Goal: Task Accomplishment & Management: Use online tool/utility

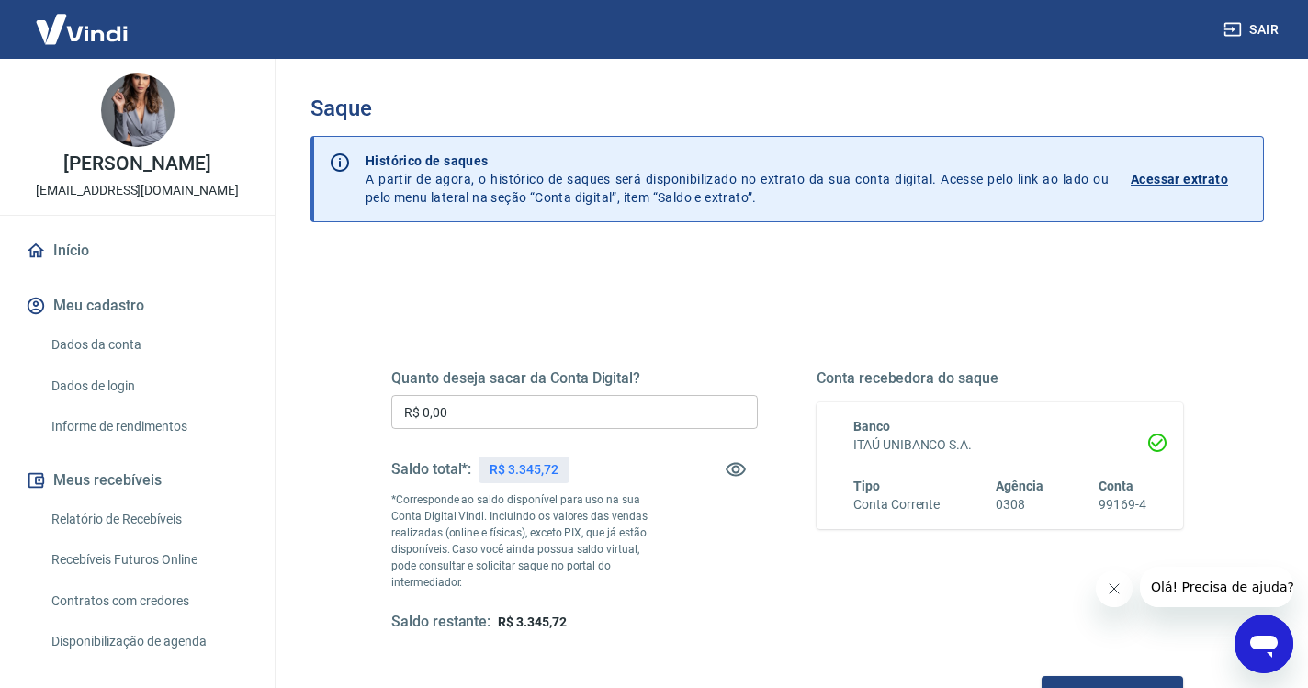
click at [471, 414] on input "R$ 0,00" at bounding box center [574, 412] width 366 height 34
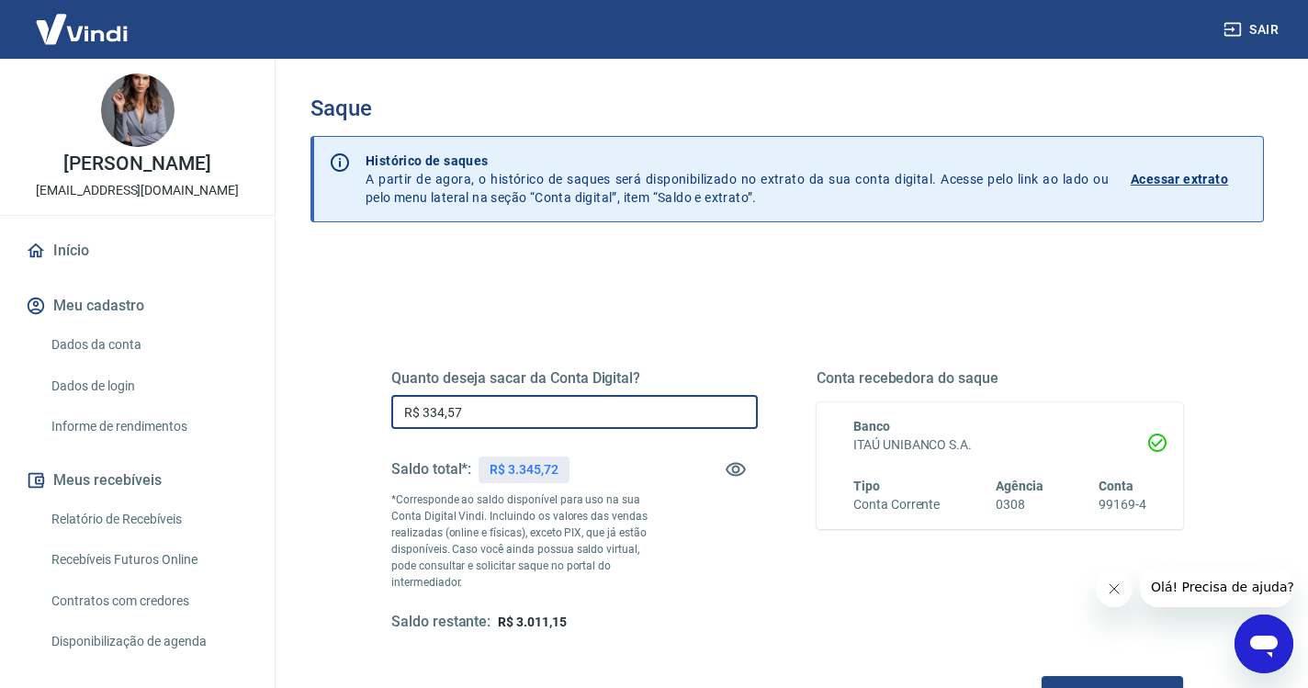
type input "R$ 3.345,72"
click at [1041, 676] on button "Solicitar saque" at bounding box center [1111, 693] width 141 height 34
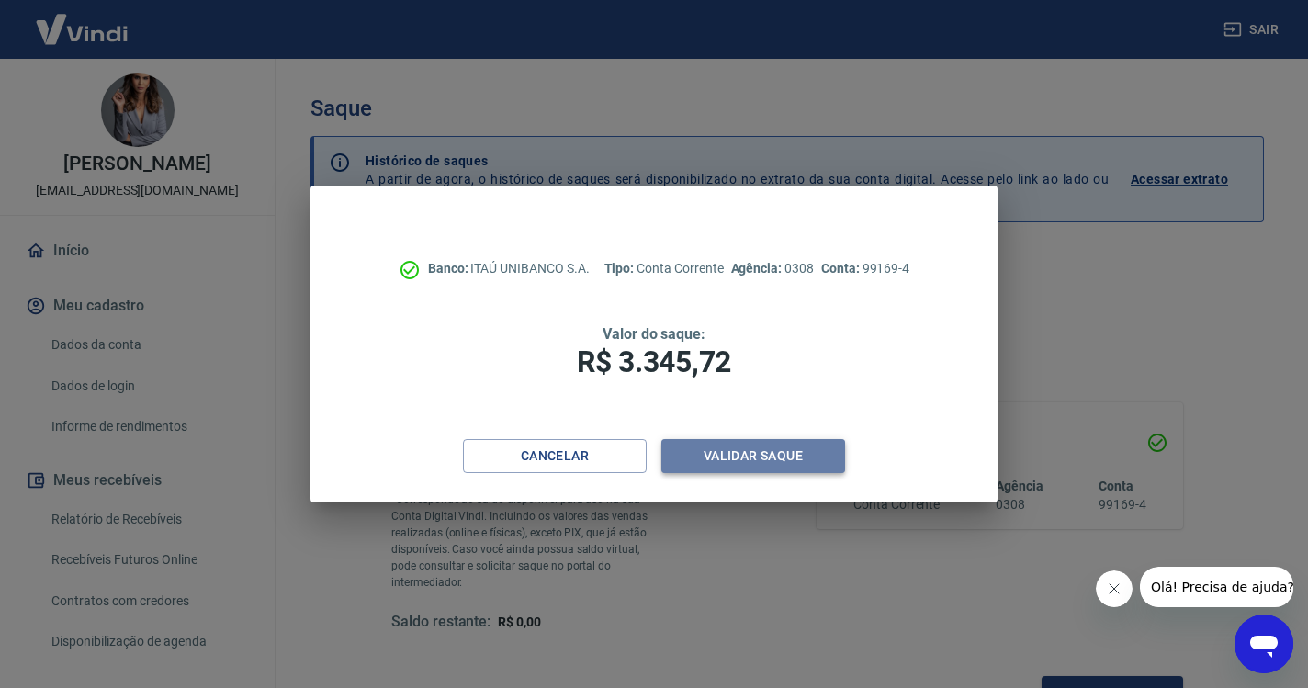
click at [795, 442] on button "Validar saque" at bounding box center [753, 456] width 184 height 34
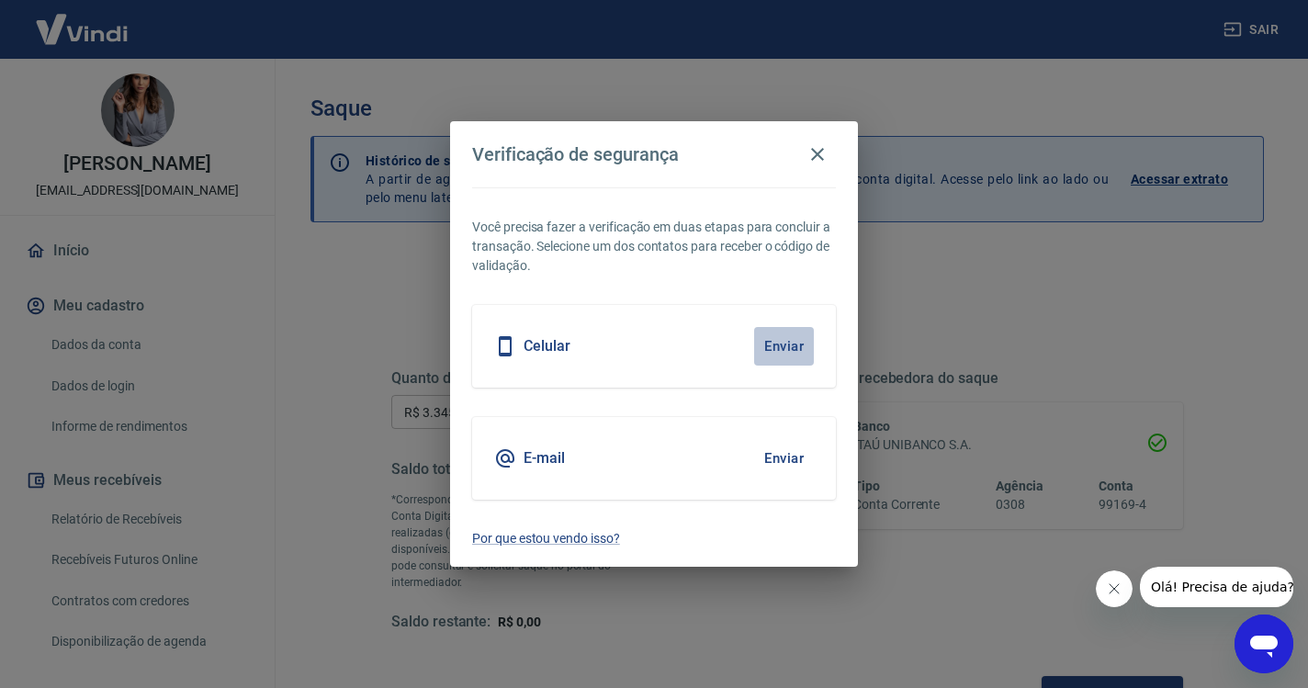
click at [775, 340] on button "Enviar" at bounding box center [784, 346] width 60 height 39
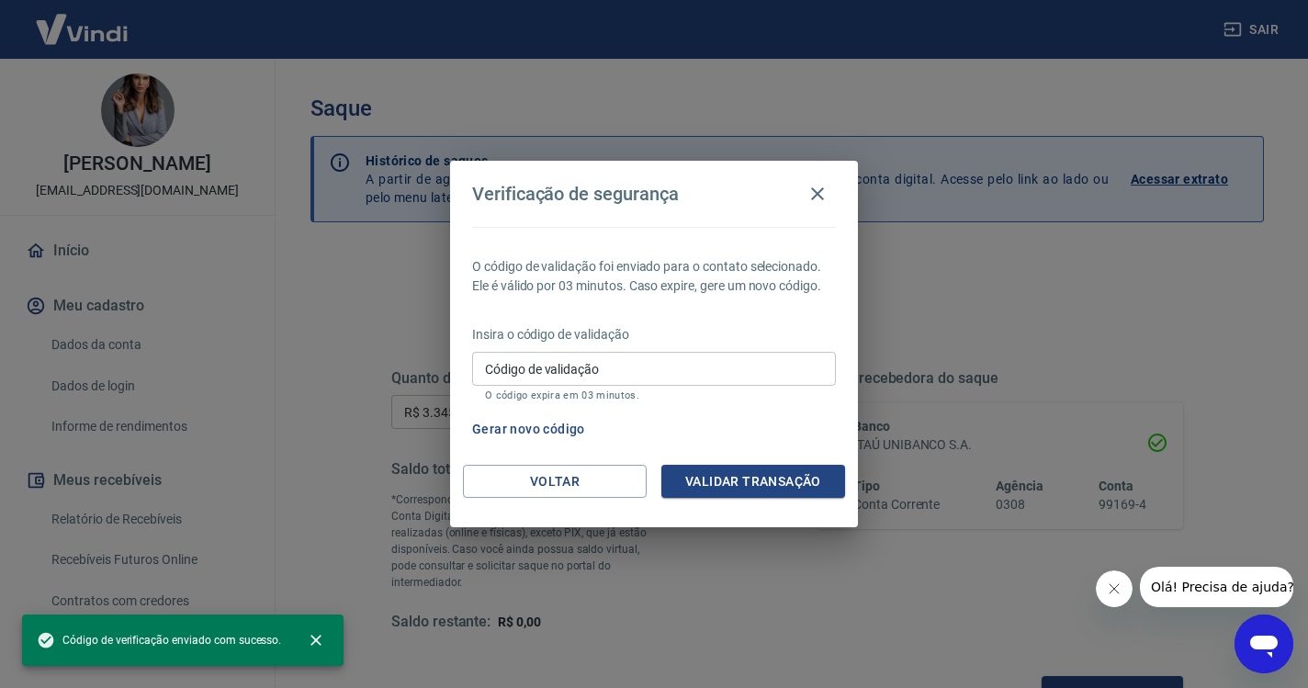
click at [662, 375] on input "Código de validação" at bounding box center [654, 369] width 364 height 34
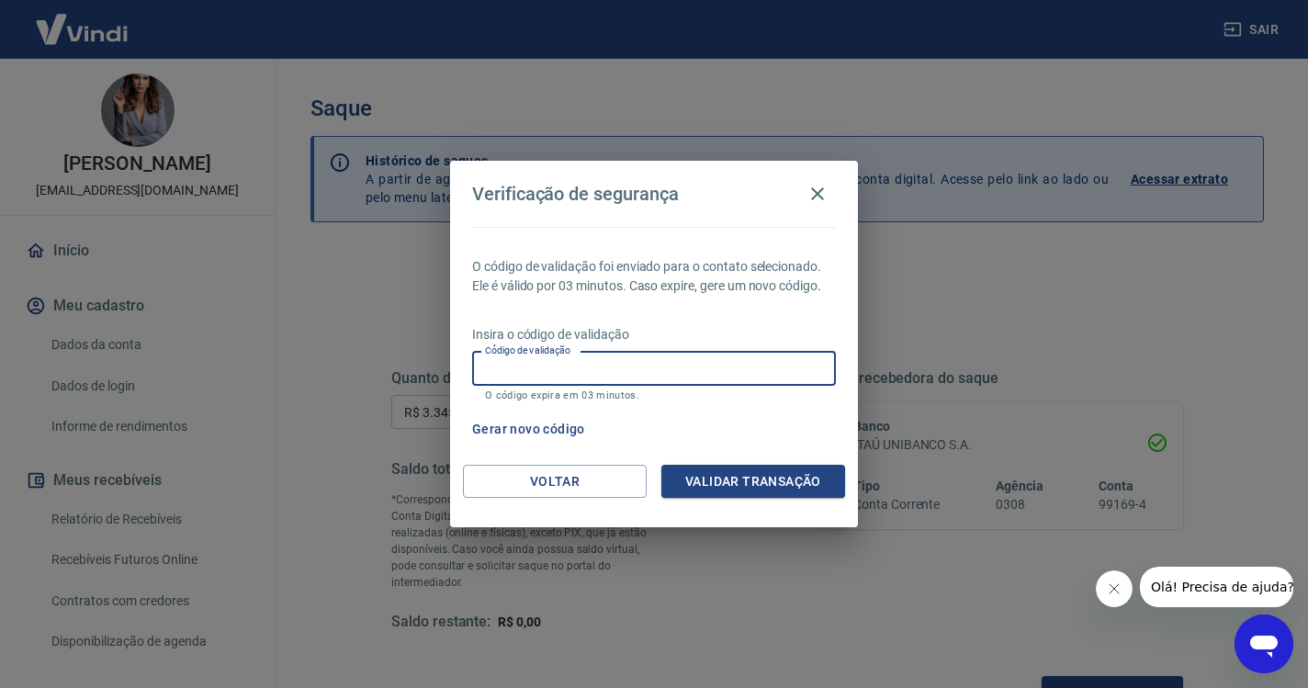
paste input "292725"
type input "292725"
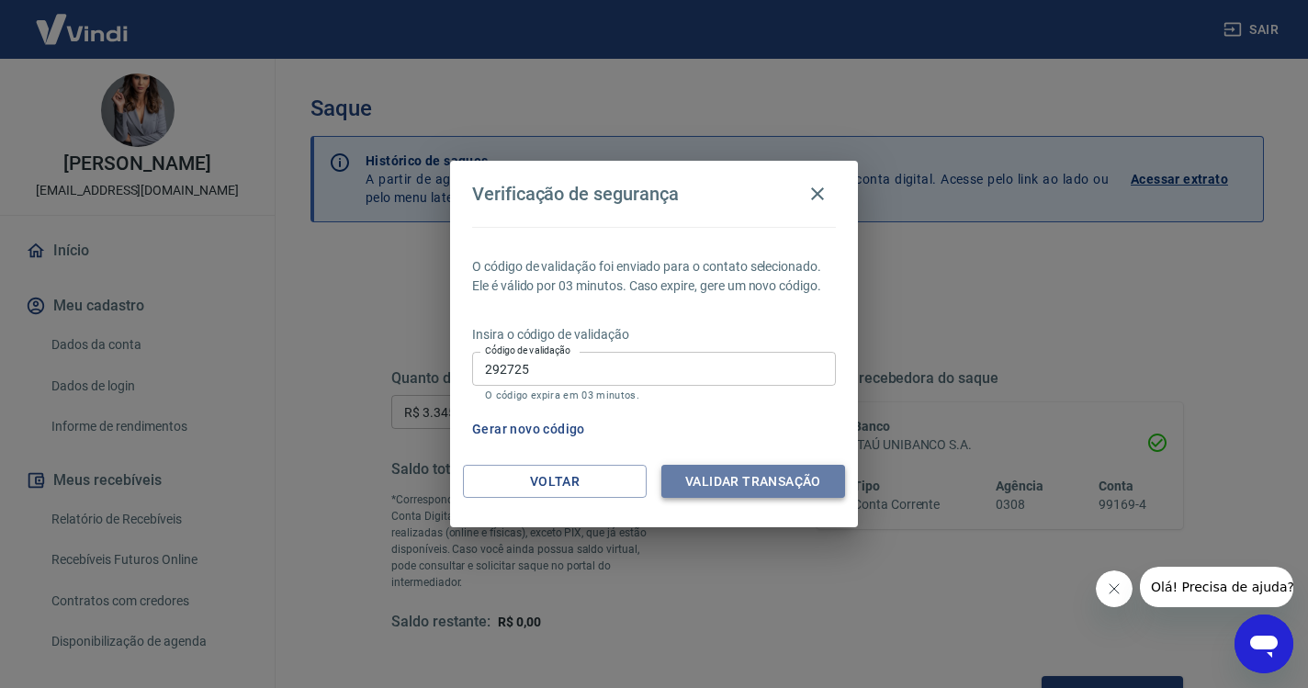
click at [700, 466] on button "Validar transação" at bounding box center [753, 482] width 184 height 34
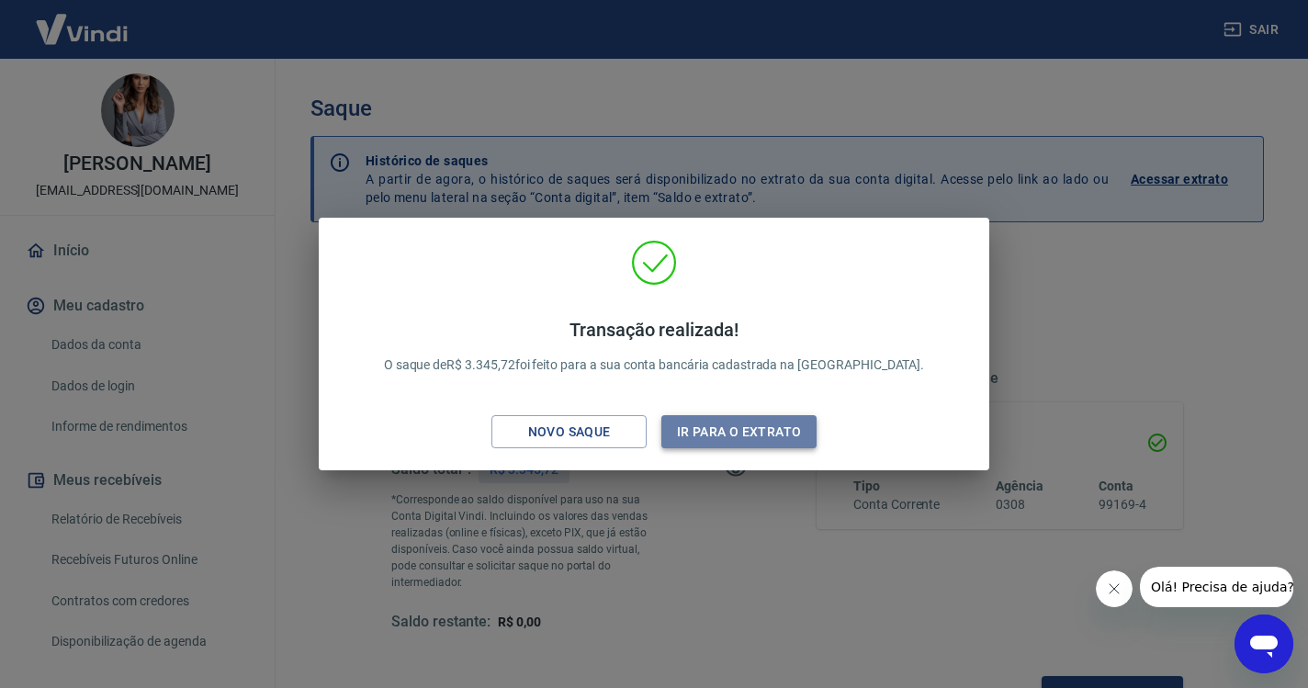
click at [711, 436] on button "Ir para o extrato" at bounding box center [738, 432] width 155 height 34
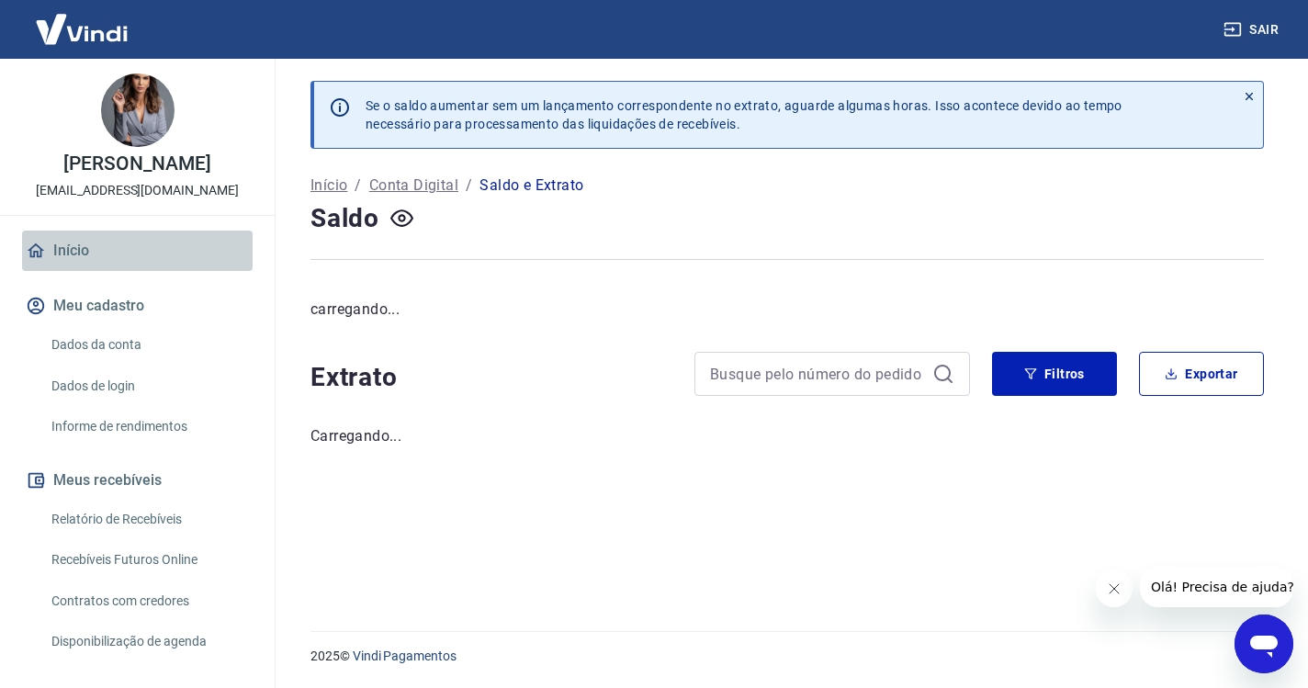
click at [80, 249] on link "Início" at bounding box center [137, 250] width 230 height 40
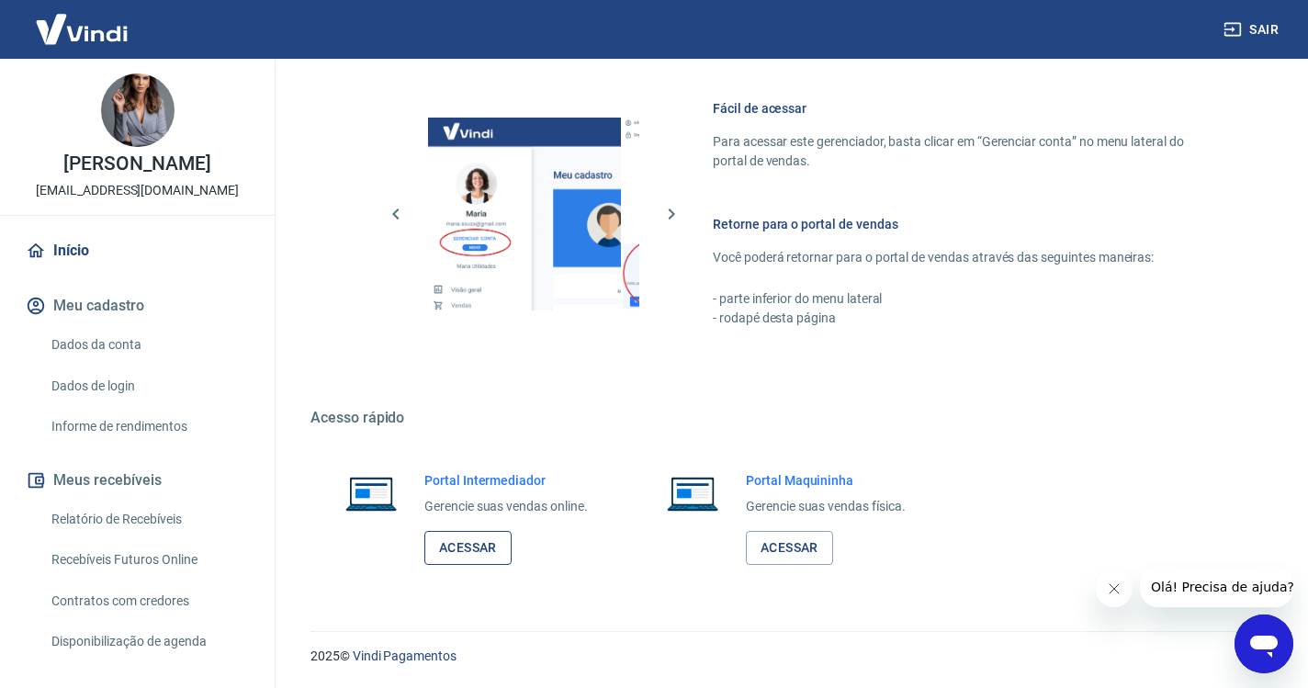
click at [460, 542] on link "Acessar" at bounding box center [467, 548] width 87 height 34
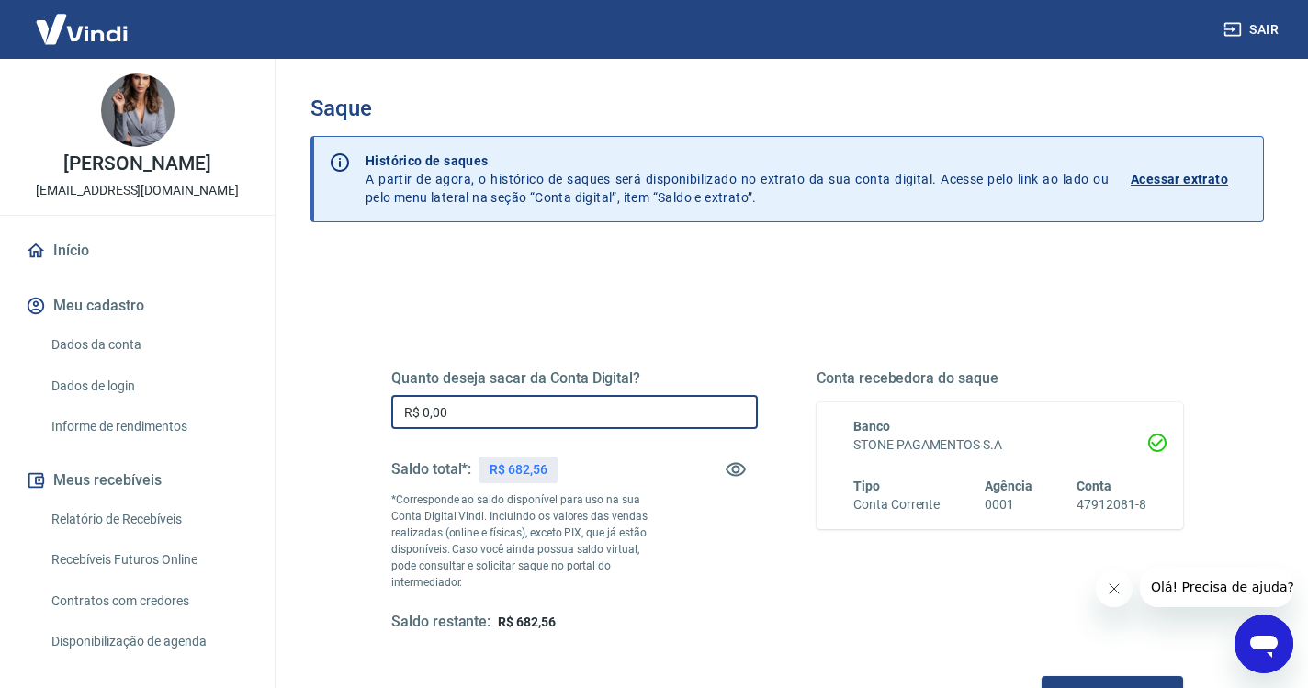
click at [484, 428] on input "R$ 0,00" at bounding box center [574, 412] width 366 height 34
type input "R$ 682,56"
click at [1041, 676] on button "Solicitar saque" at bounding box center [1111, 693] width 141 height 34
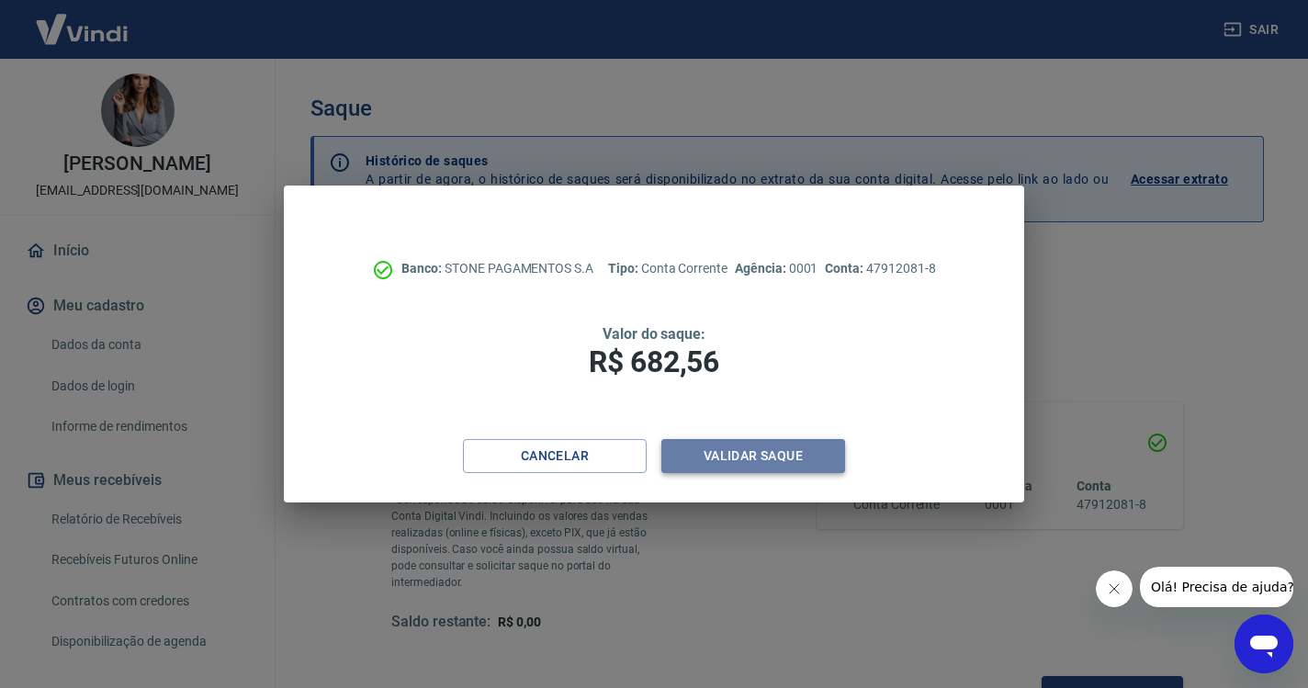
click at [788, 466] on button "Validar saque" at bounding box center [753, 456] width 184 height 34
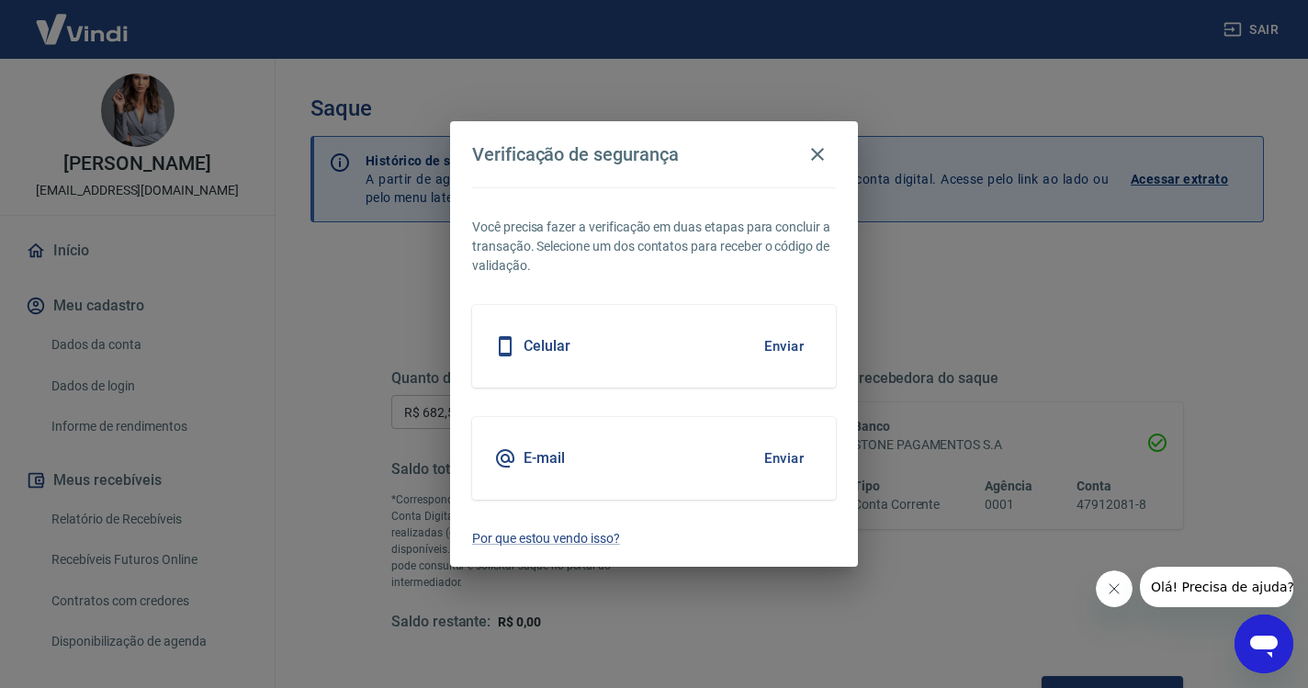
click at [783, 344] on button "Enviar" at bounding box center [784, 346] width 60 height 39
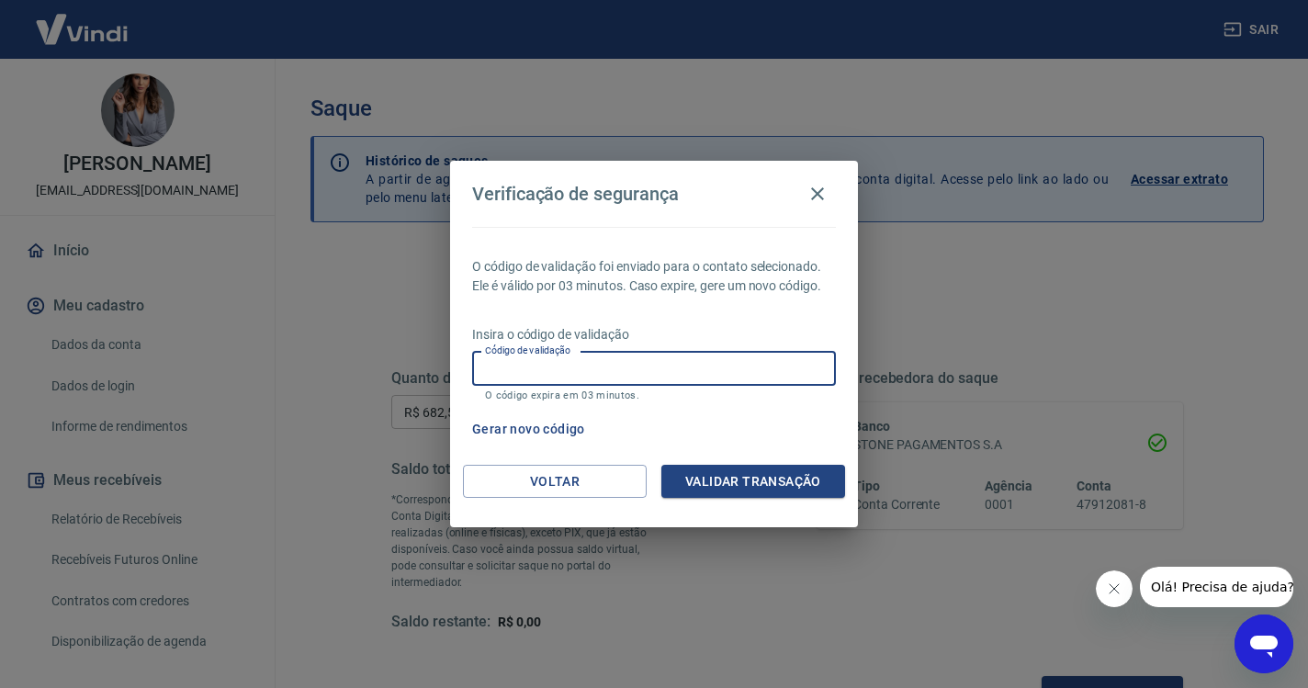
click at [544, 370] on input "Código de validação" at bounding box center [654, 369] width 364 height 34
paste input "164630"
type input "164630"
click at [776, 469] on button "Validar transação" at bounding box center [753, 482] width 184 height 34
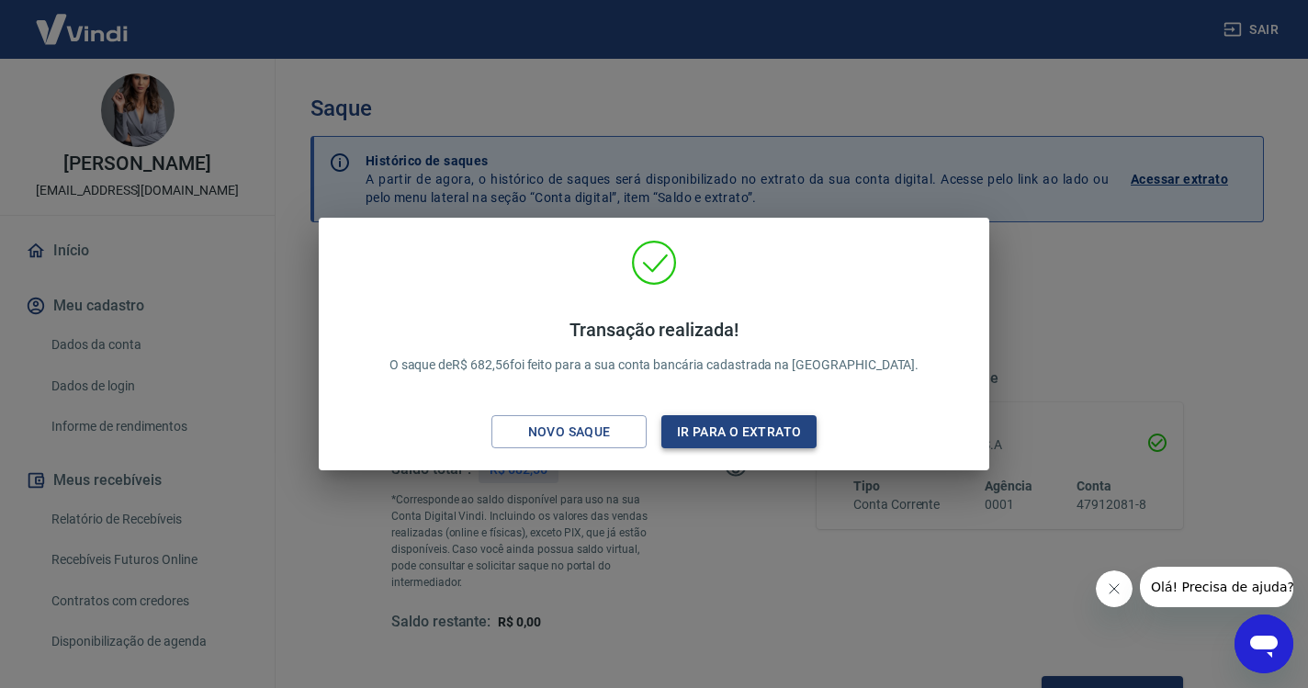
click at [784, 438] on button "Ir para o extrato" at bounding box center [738, 432] width 155 height 34
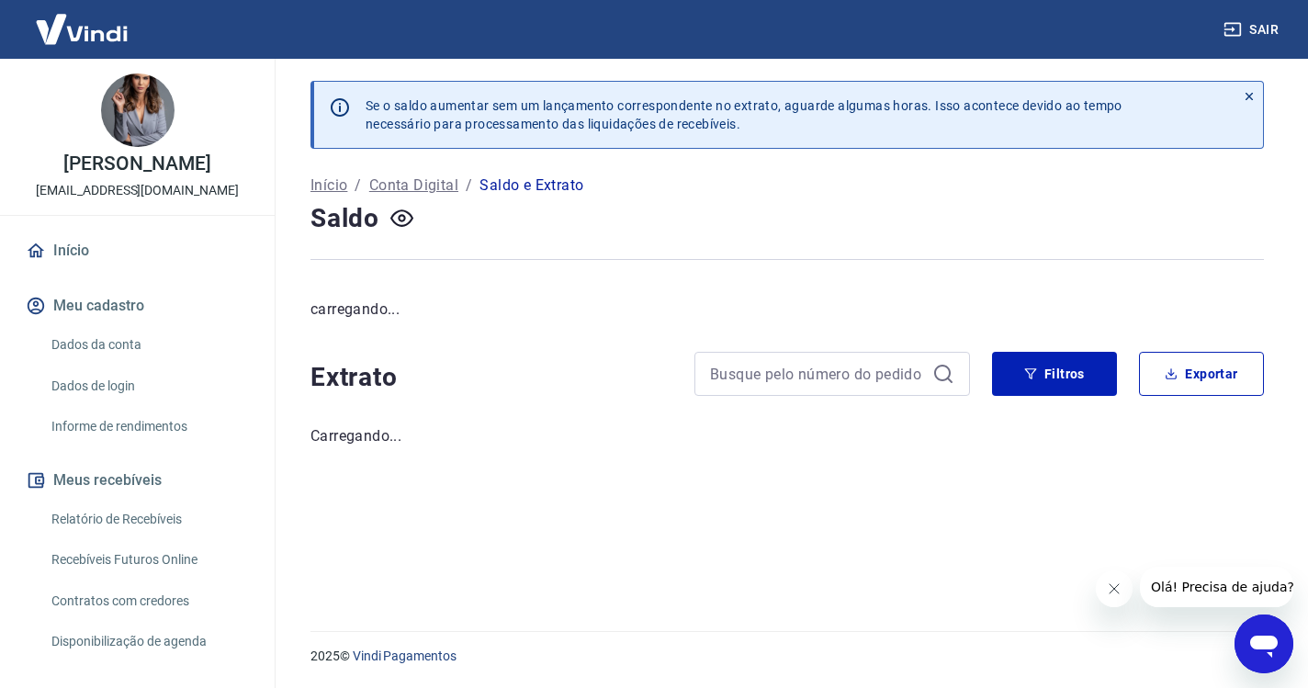
click at [1253, 27] on button "Sair" at bounding box center [1253, 30] width 66 height 34
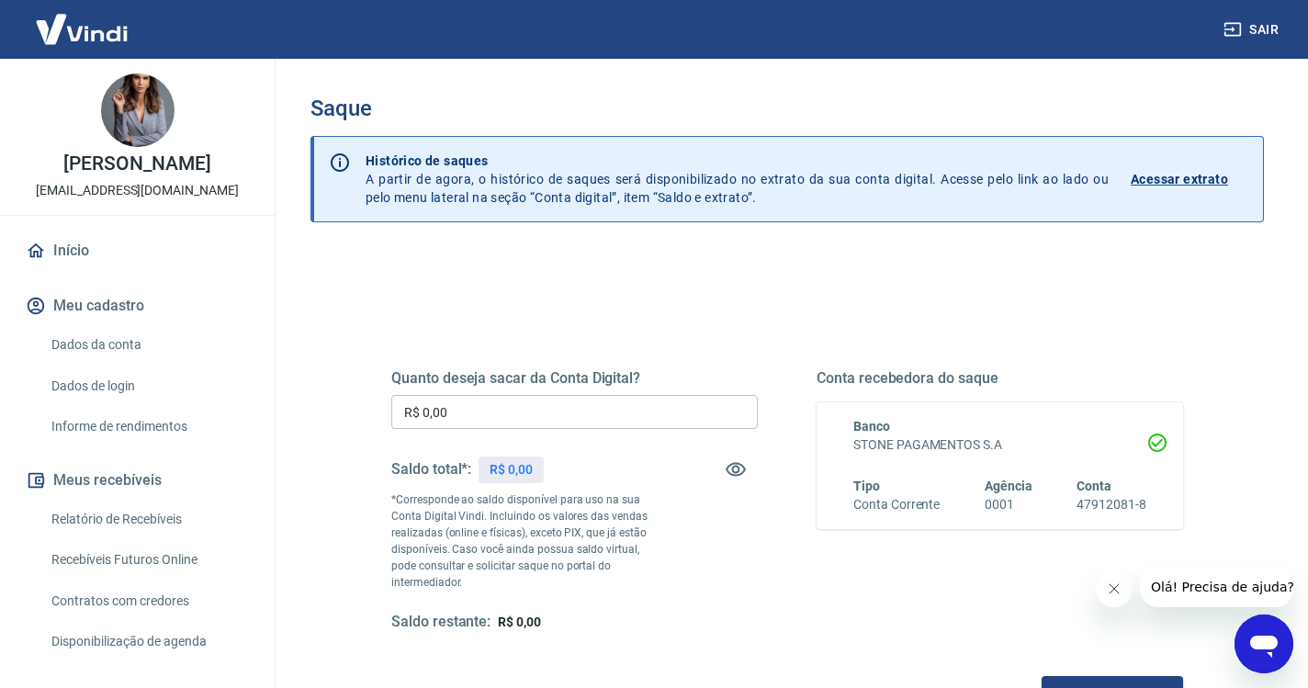
click at [1261, 21] on button "Sair" at bounding box center [1253, 30] width 66 height 34
click at [736, 476] on icon "button" at bounding box center [735, 470] width 20 height 14
click at [736, 476] on icon "button" at bounding box center [735, 469] width 20 height 17
click at [98, 255] on link "Início" at bounding box center [137, 250] width 230 height 40
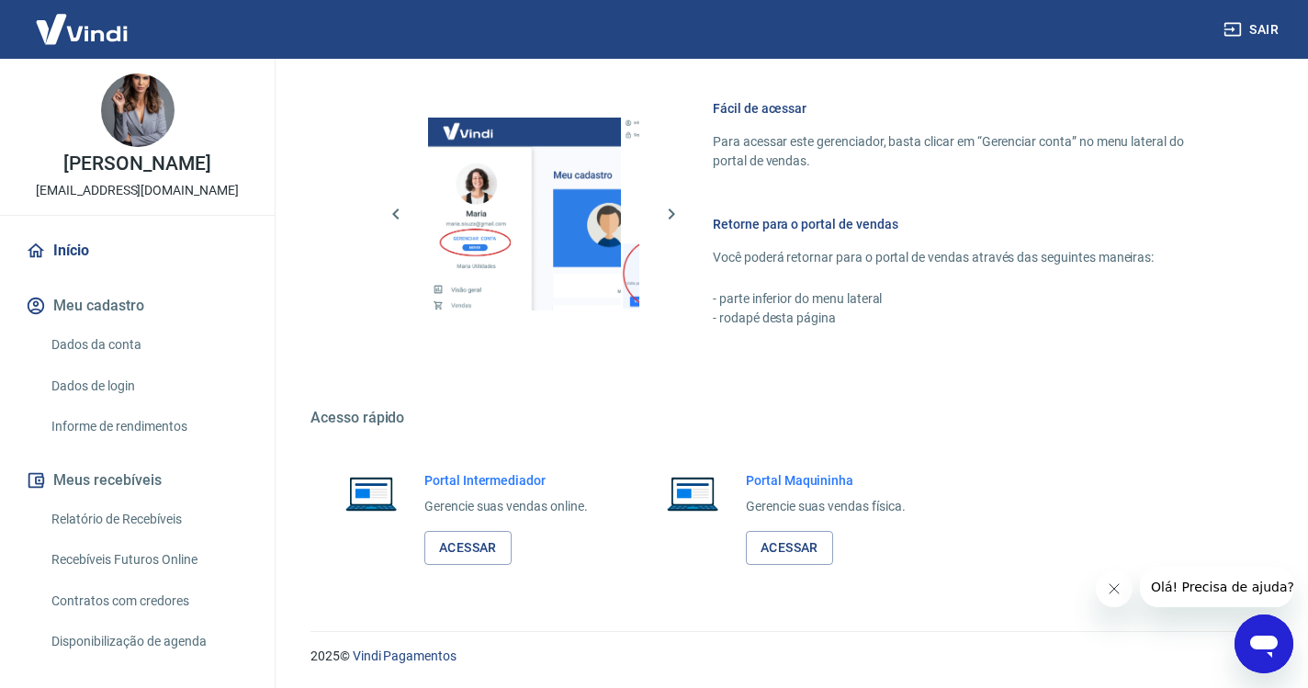
click at [458, 529] on div "Portal Intermediador Gerencie suas vendas online. Acessar" at bounding box center [505, 518] width 163 height 94
click at [458, 535] on link "Acessar" at bounding box center [467, 549] width 87 height 34
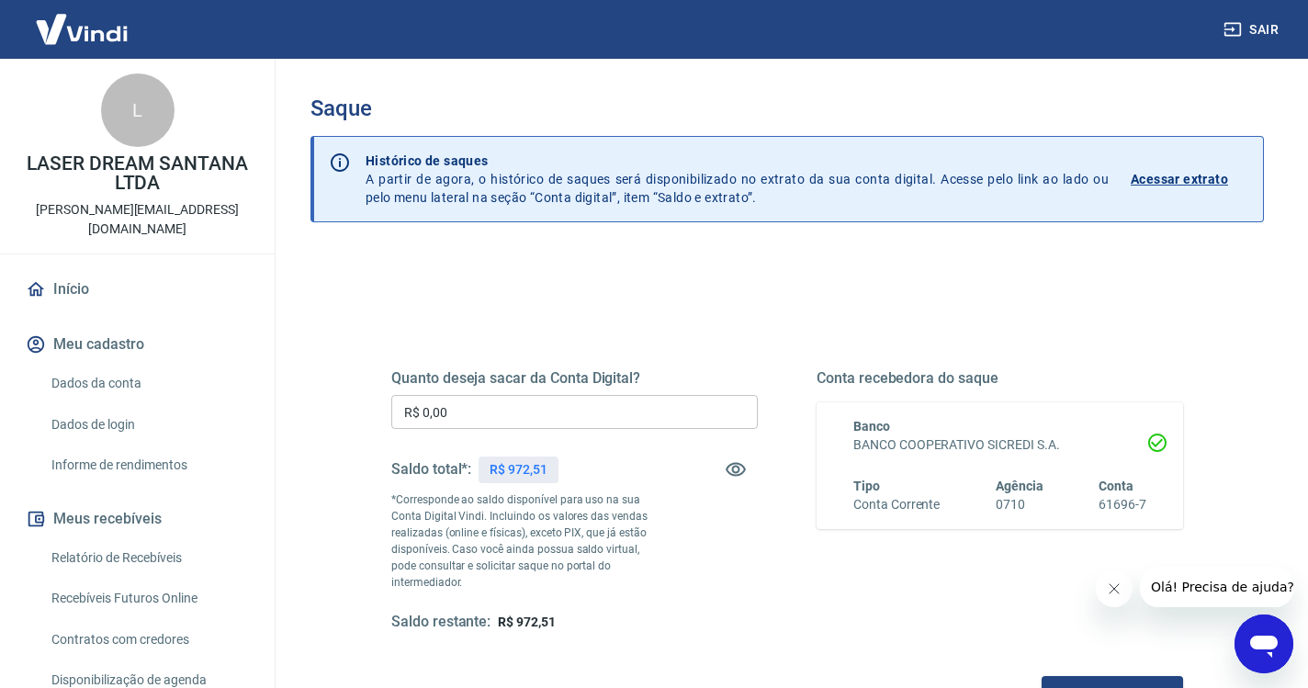
click at [540, 419] on input "R$ 0,00" at bounding box center [574, 412] width 366 height 34
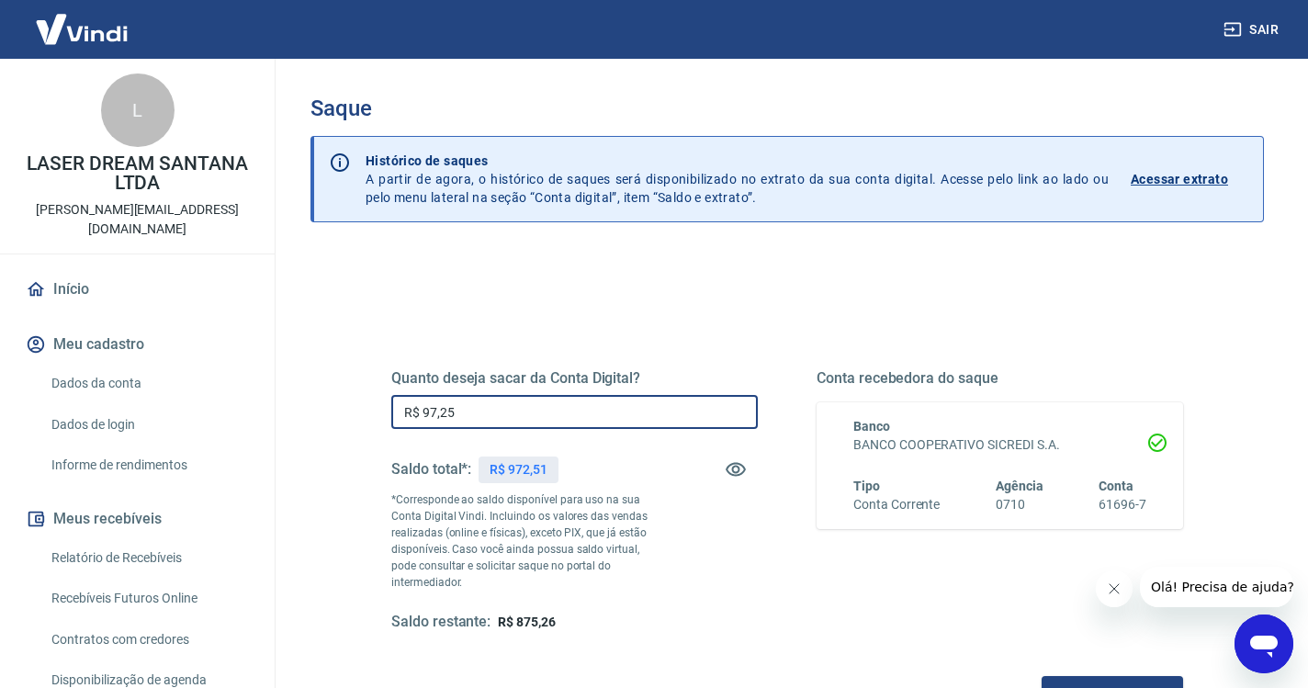
type input "R$ 972,51"
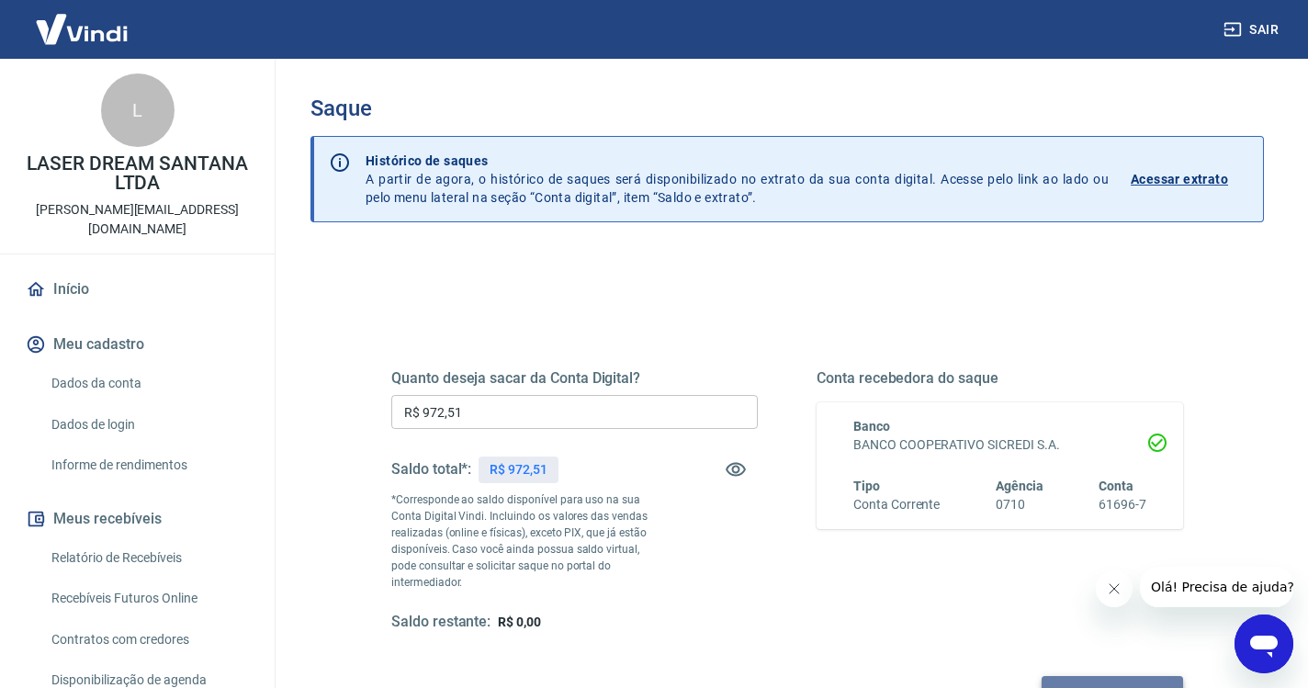
click at [1041, 676] on button "Solicitar saque" at bounding box center [1111, 693] width 141 height 34
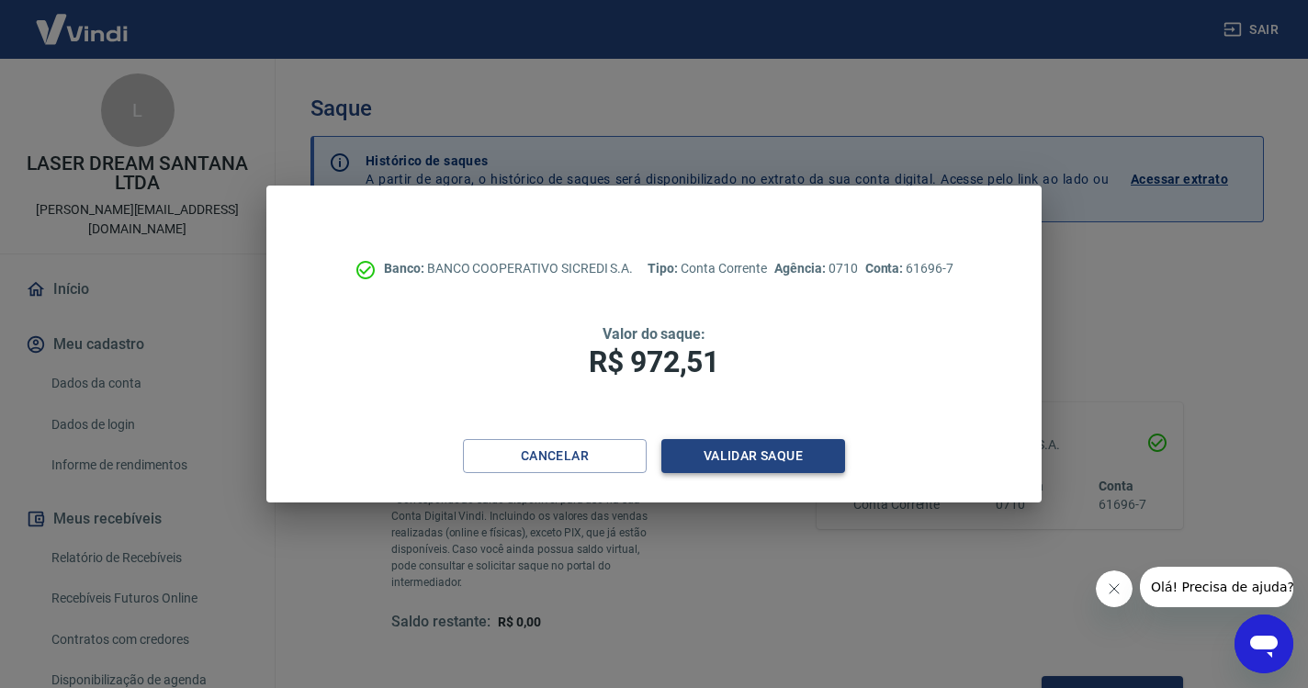
click at [754, 444] on button "Validar saque" at bounding box center [753, 456] width 184 height 34
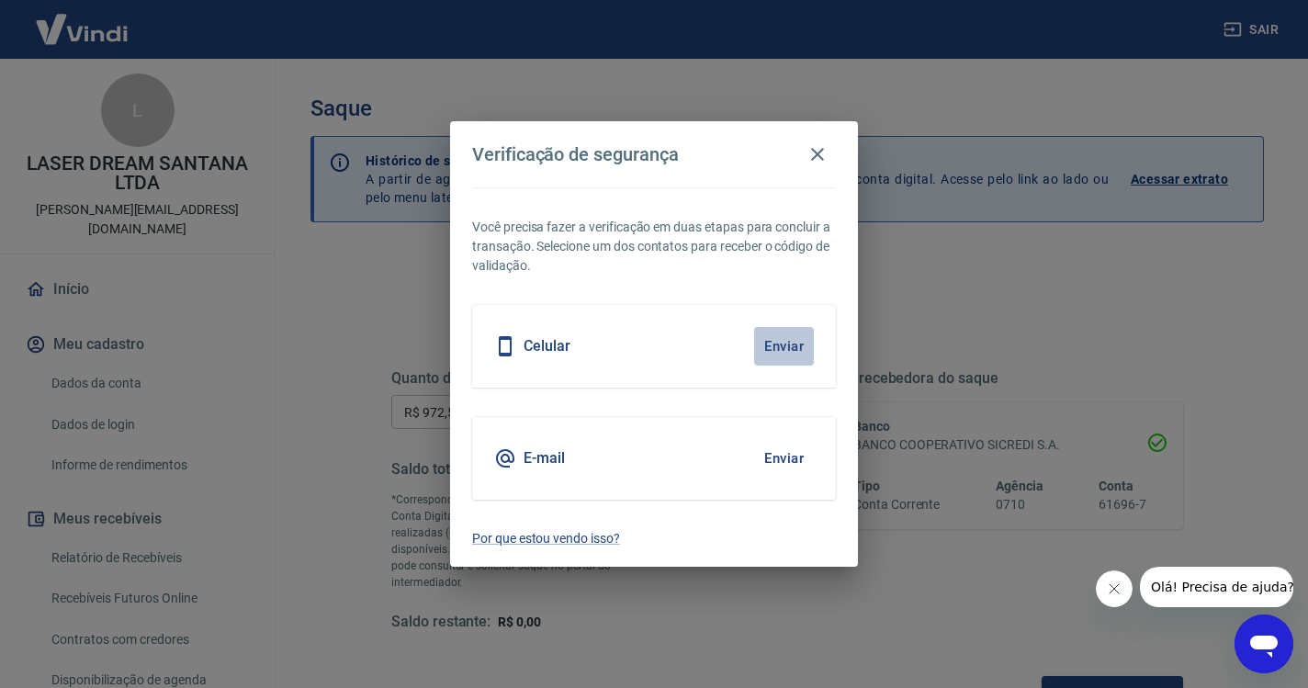
click at [792, 332] on button "Enviar" at bounding box center [784, 346] width 60 height 39
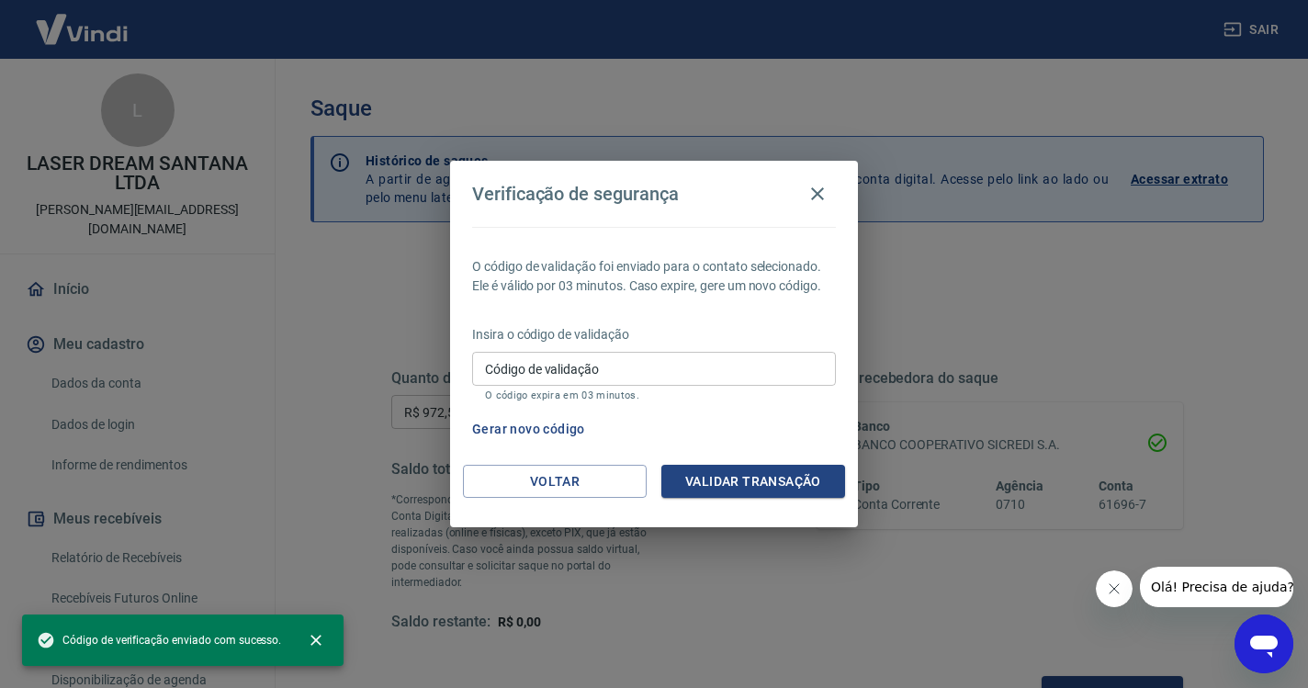
click at [763, 358] on input "Código de validação" at bounding box center [654, 369] width 364 height 34
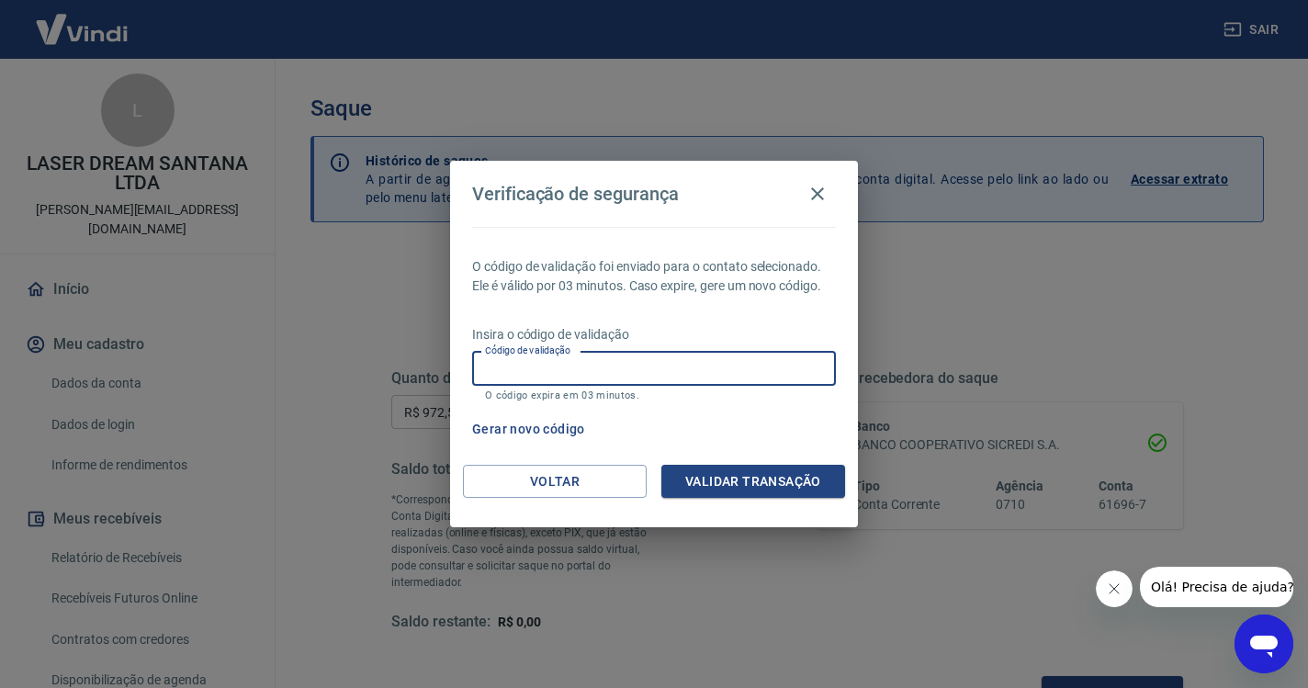
paste input "223097"
type input "223097"
click at [725, 494] on button "Validar transação" at bounding box center [753, 482] width 184 height 34
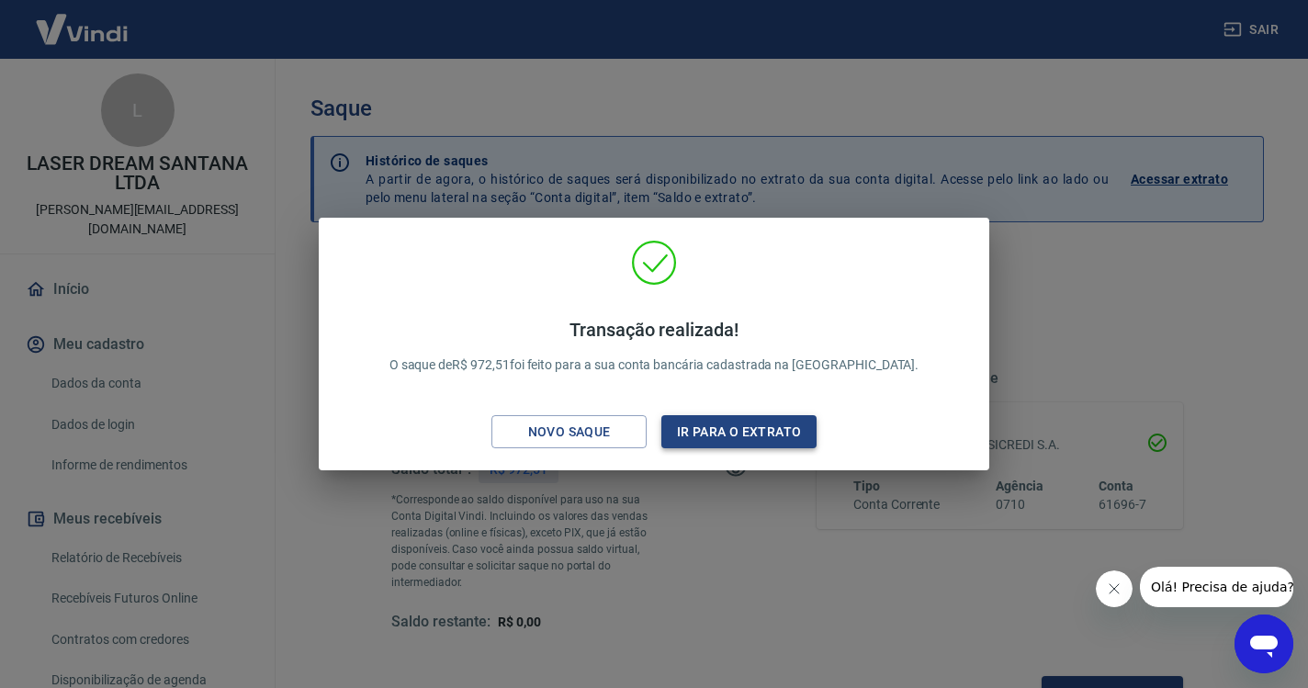
click at [744, 437] on button "Ir para o extrato" at bounding box center [738, 432] width 155 height 34
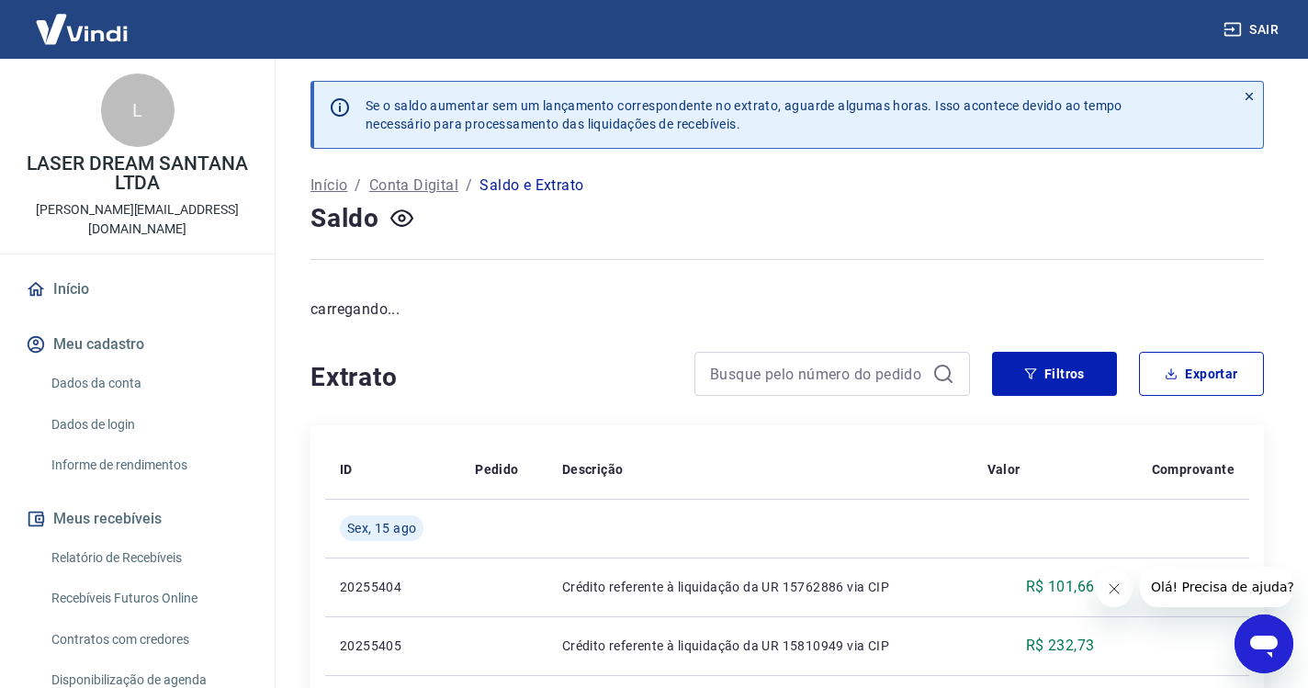
click at [1247, 28] on button "Sair" at bounding box center [1253, 30] width 66 height 34
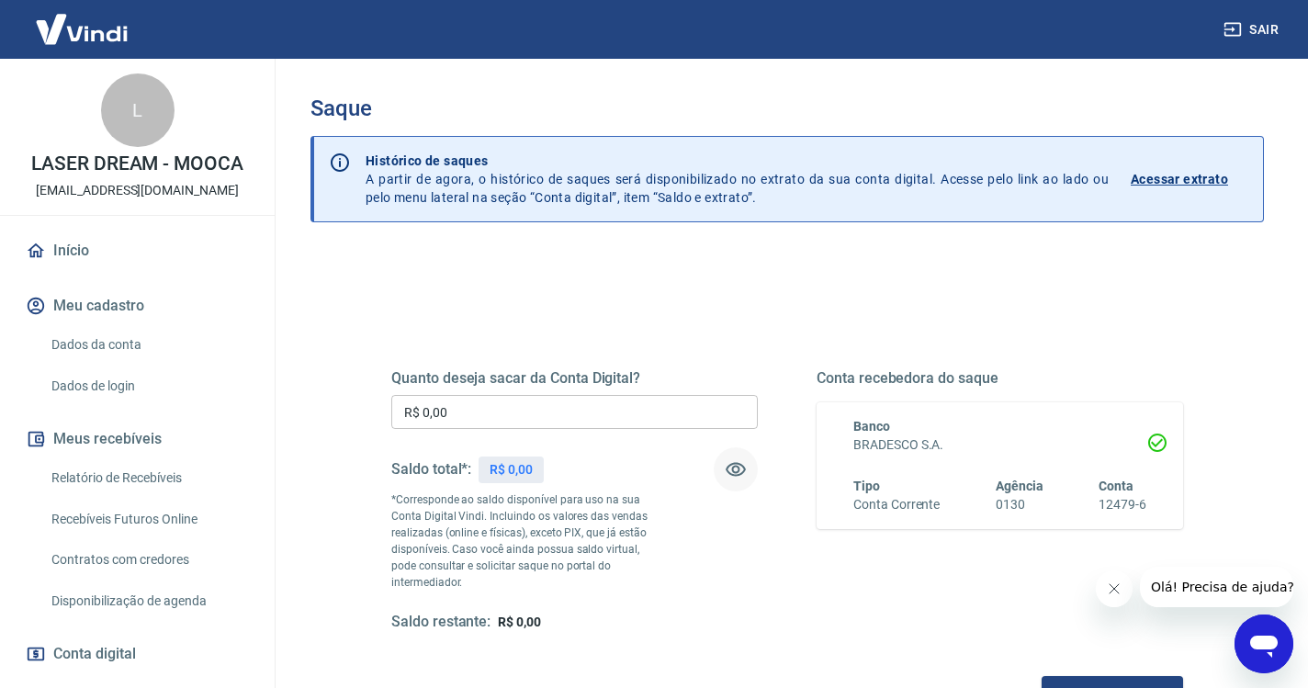
click at [733, 465] on icon "button" at bounding box center [736, 469] width 22 height 22
click at [73, 251] on link "Início" at bounding box center [137, 250] width 230 height 40
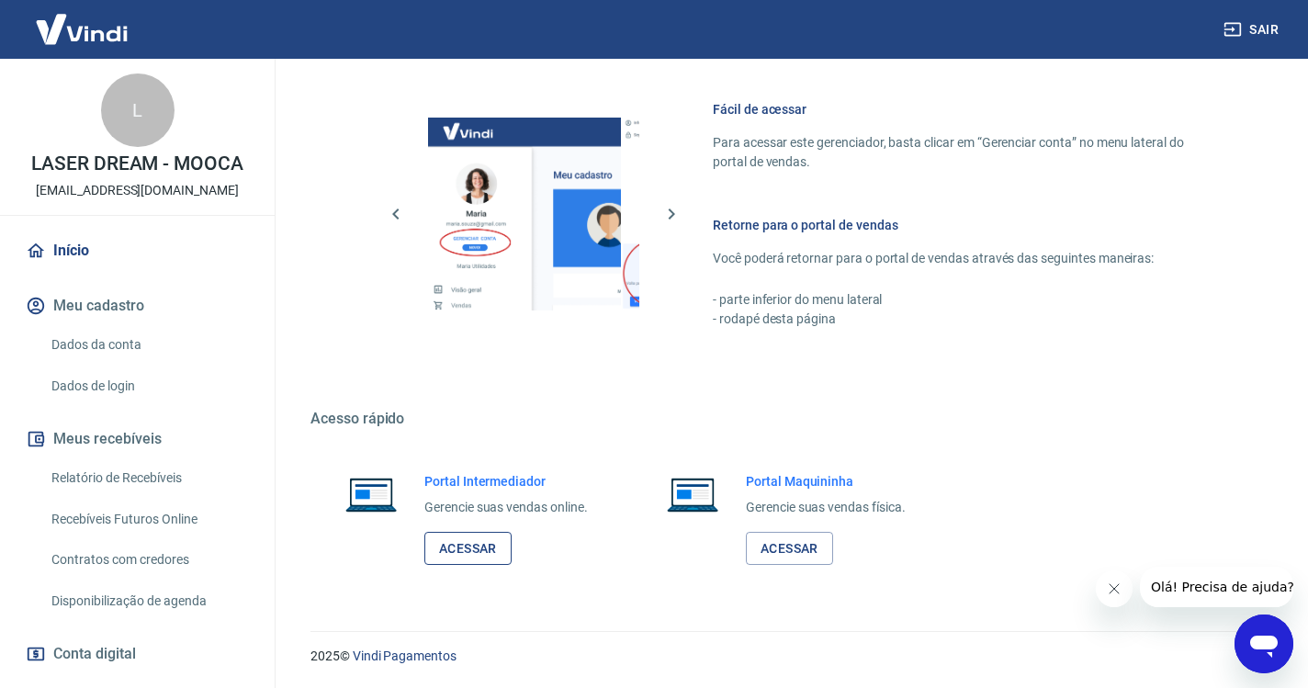
scroll to position [971, 0]
click at [474, 546] on link "Acessar" at bounding box center [467, 549] width 87 height 34
click at [1259, 33] on button "Sair" at bounding box center [1253, 30] width 66 height 34
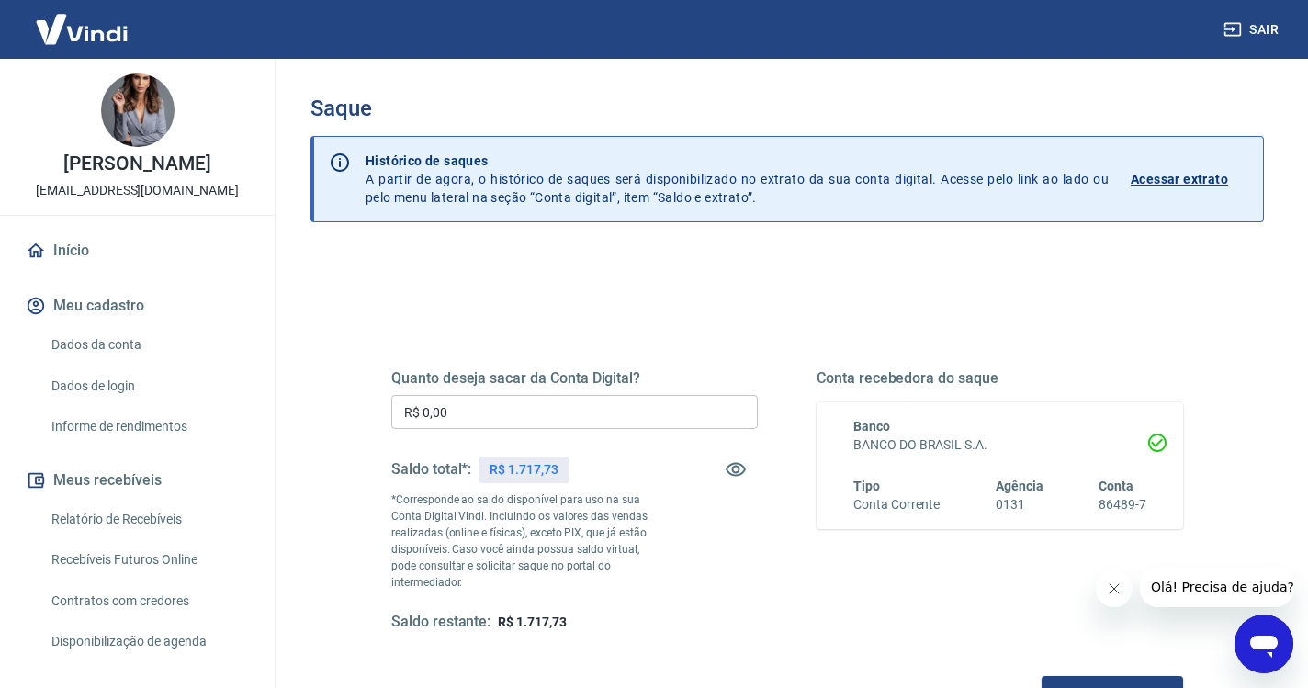
click at [513, 420] on input "R$ 0,00" at bounding box center [574, 412] width 366 height 34
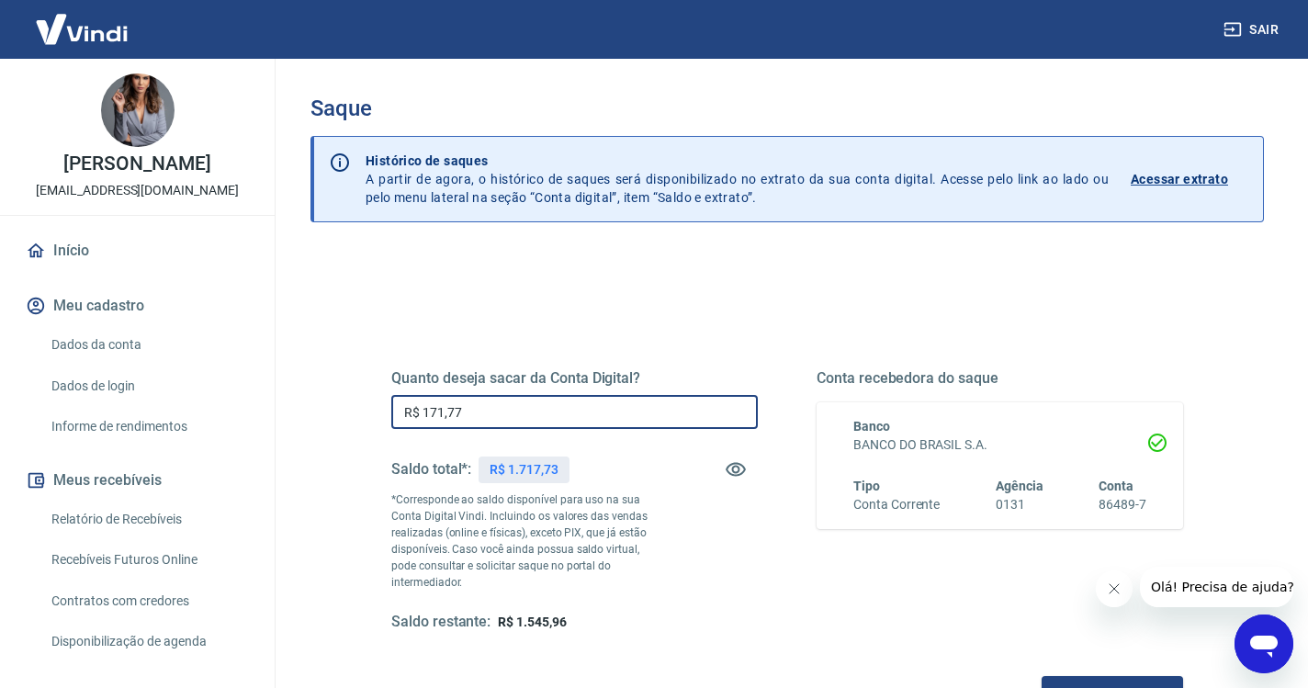
type input "R$ 1.717,73"
click at [1041, 676] on button "Solicitar saque" at bounding box center [1111, 693] width 141 height 34
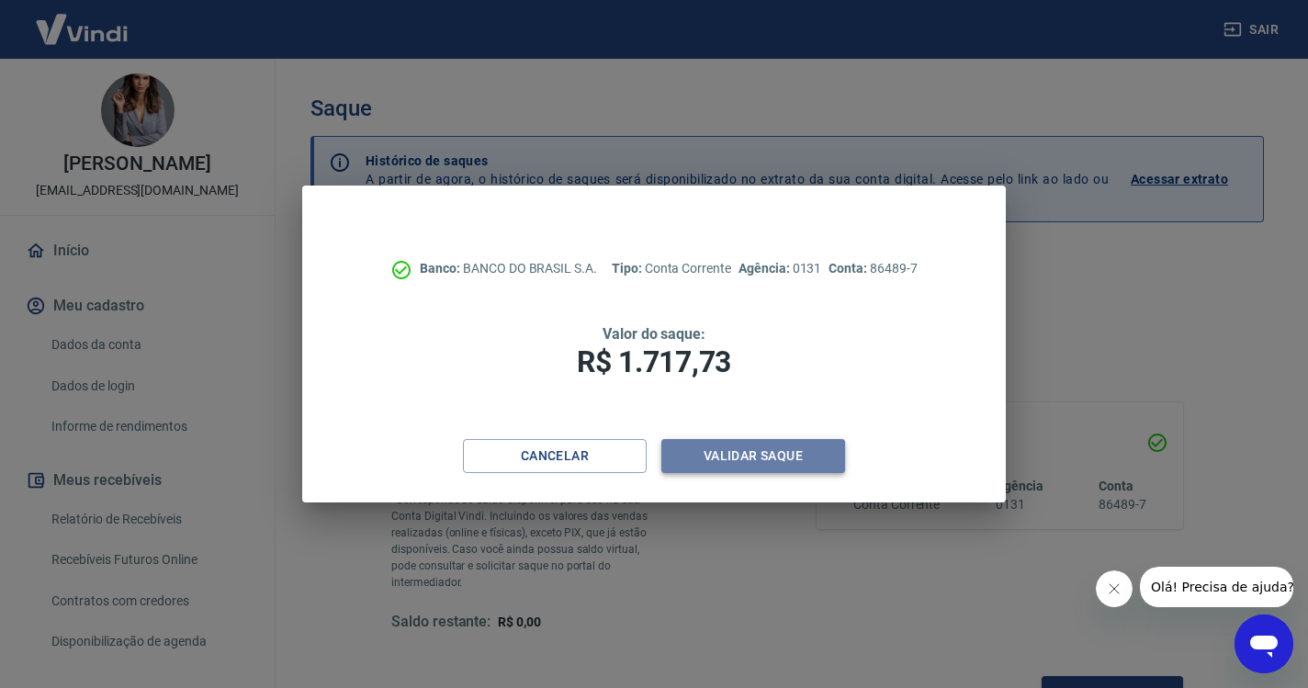
click at [759, 451] on button "Validar saque" at bounding box center [753, 456] width 184 height 34
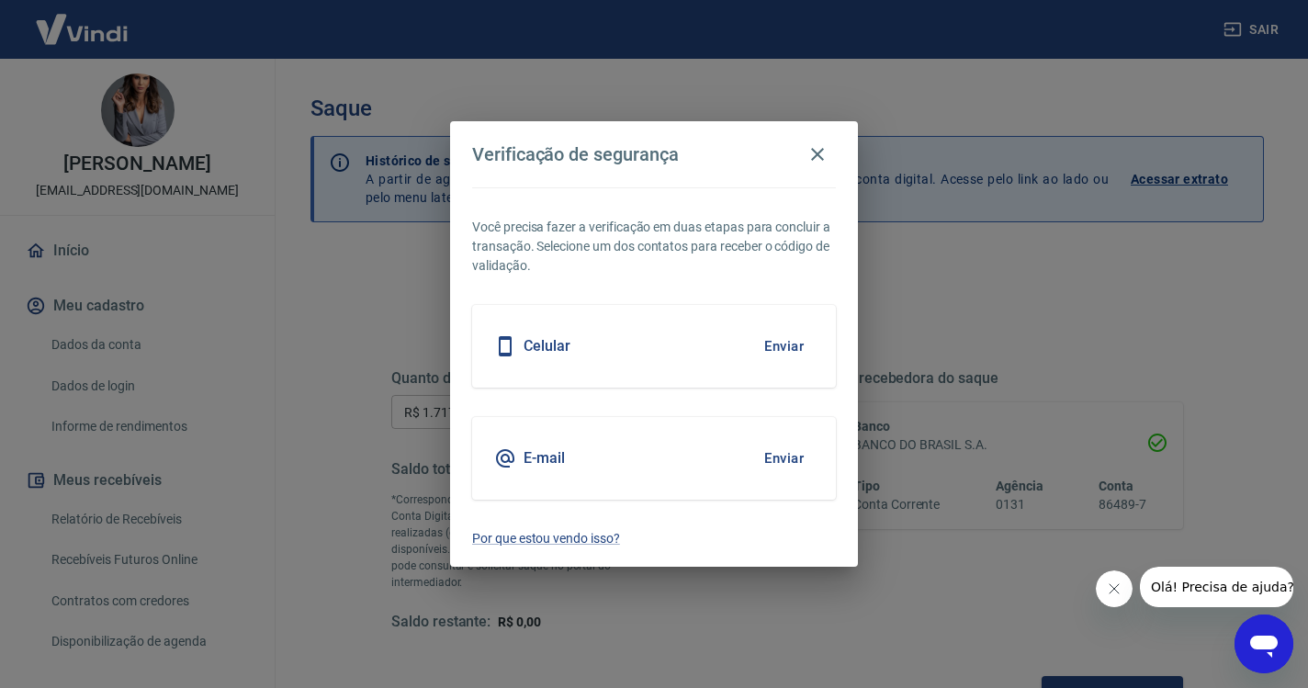
click at [781, 345] on button "Enviar" at bounding box center [784, 346] width 60 height 39
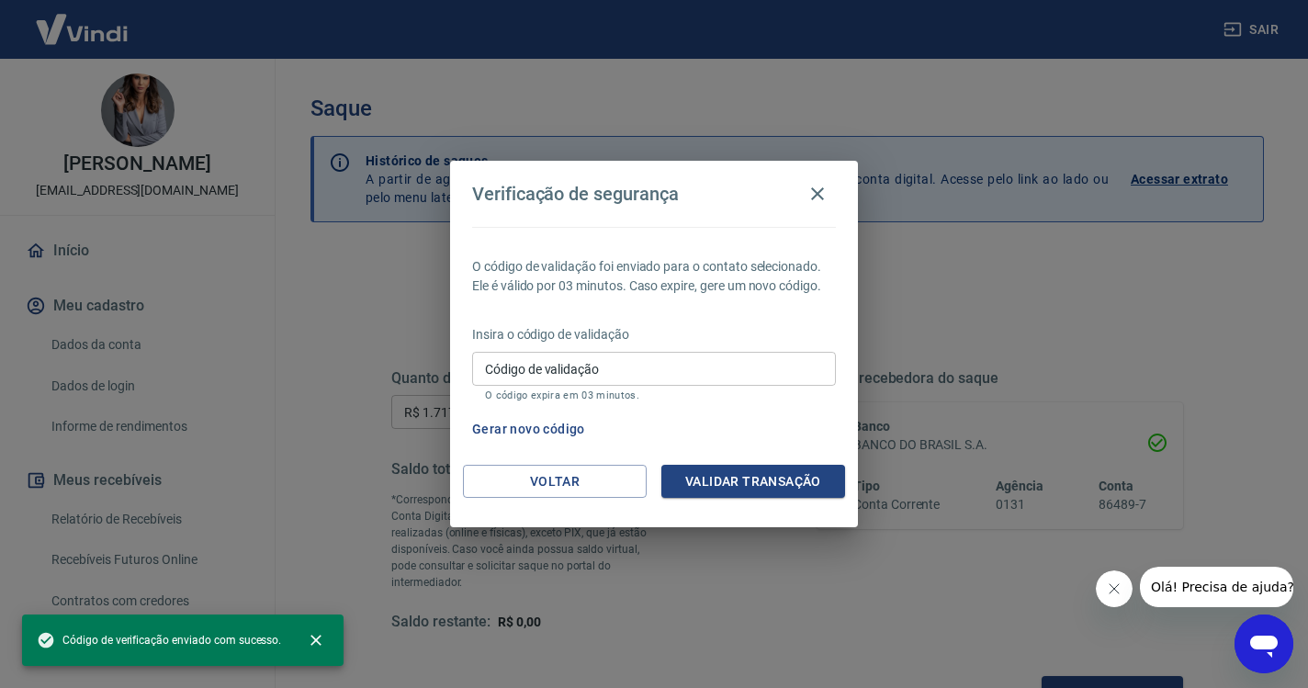
click at [781, 345] on div "Insira o código de validação Código de validação Código de validação O código e…" at bounding box center [654, 365] width 364 height 80
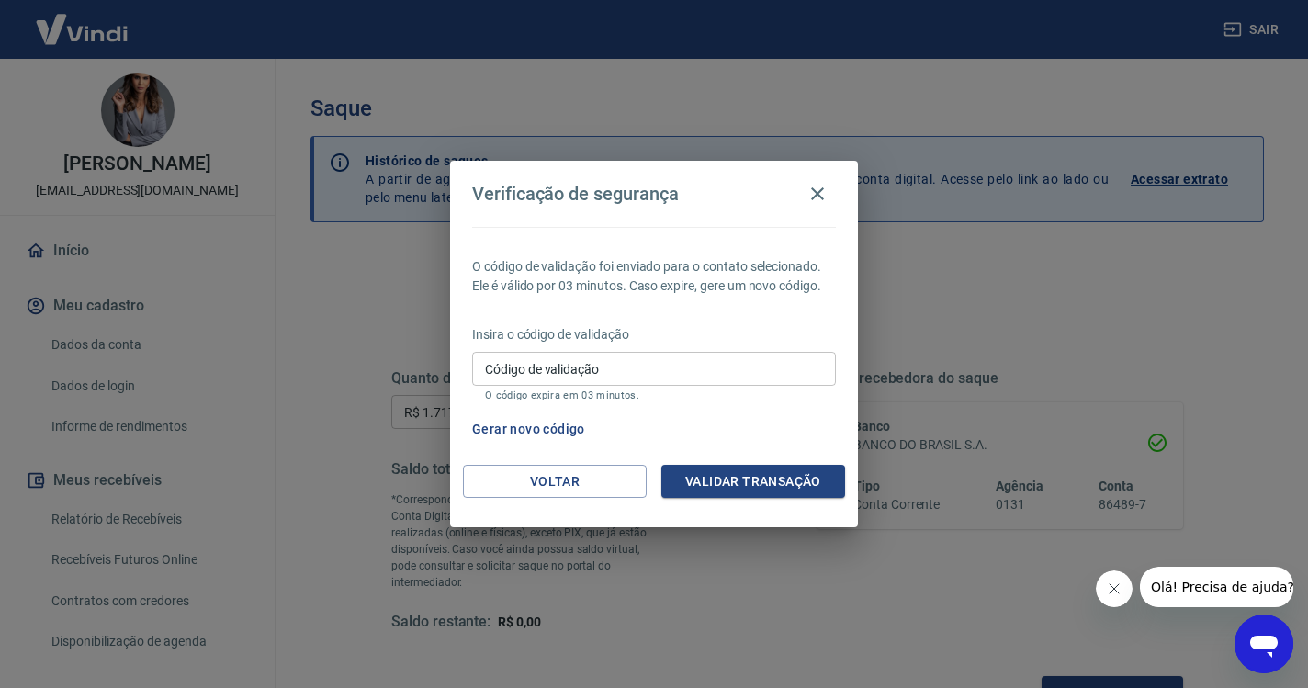
click at [717, 370] on input "Código de validação" at bounding box center [654, 369] width 364 height 34
paste input "724028"
type input "724028"
click at [801, 465] on button "Validar transação" at bounding box center [753, 482] width 184 height 34
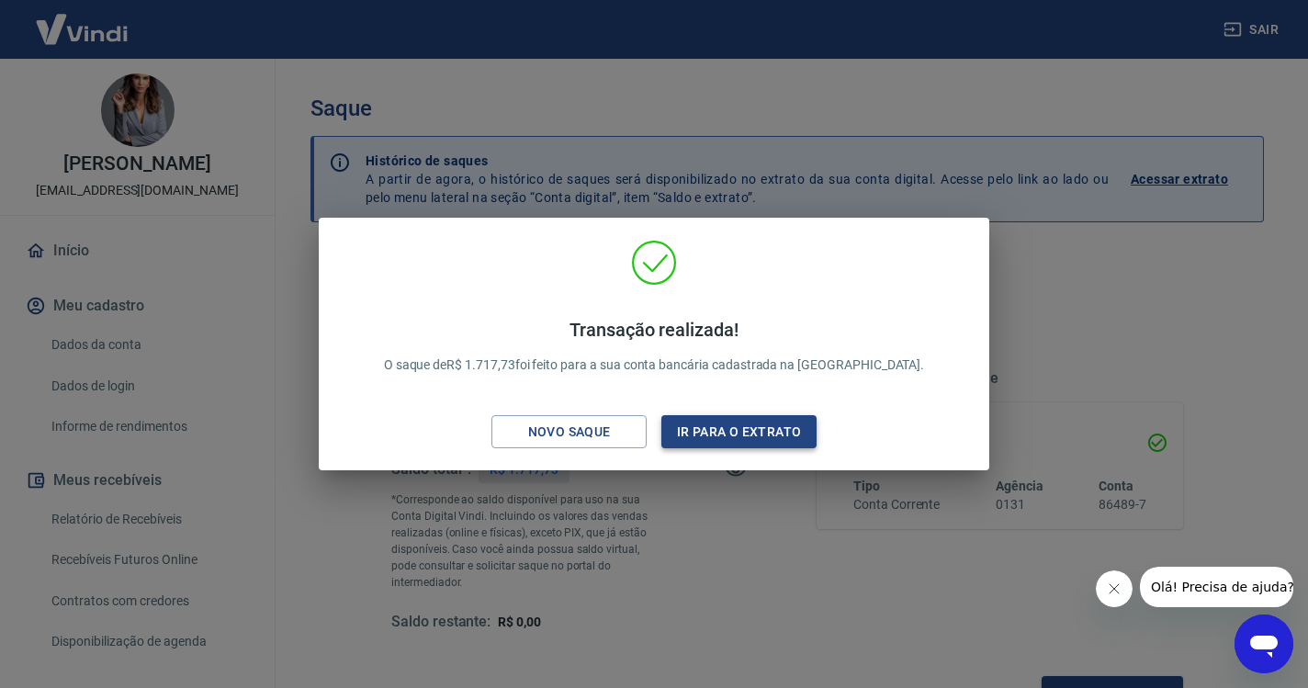
click at [784, 430] on button "Ir para o extrato" at bounding box center [738, 432] width 155 height 34
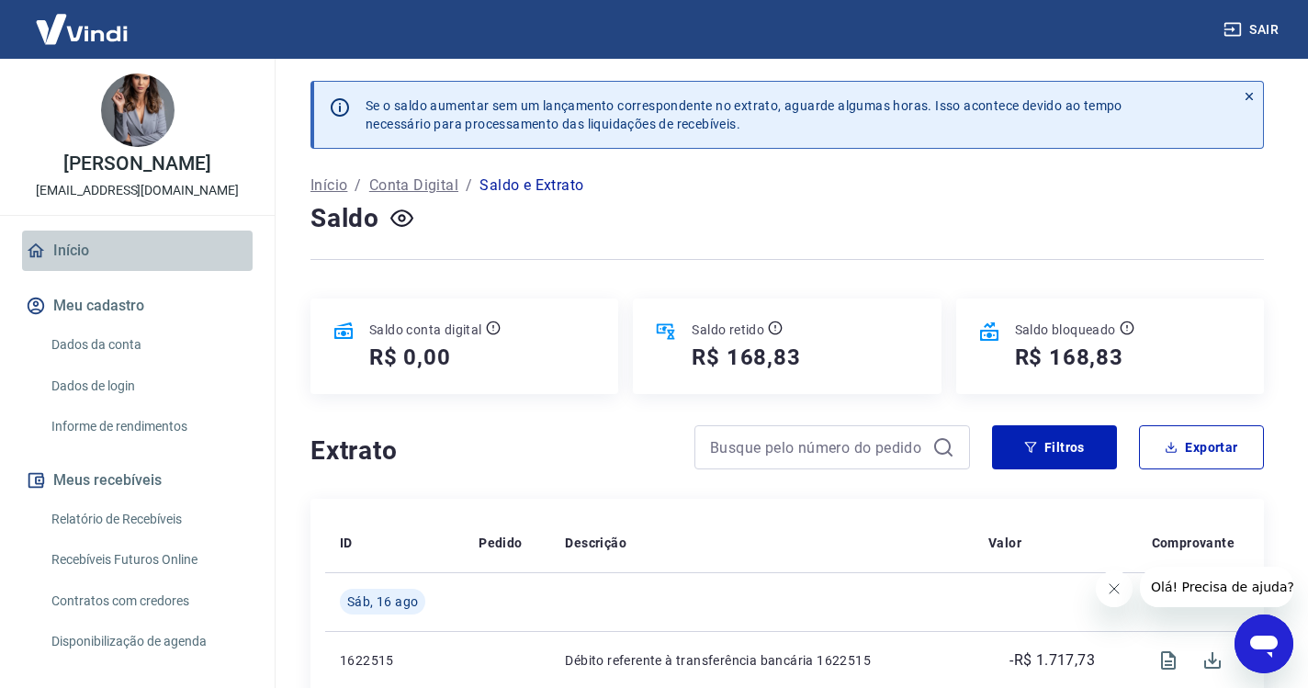
click at [77, 247] on link "Início" at bounding box center [137, 250] width 230 height 40
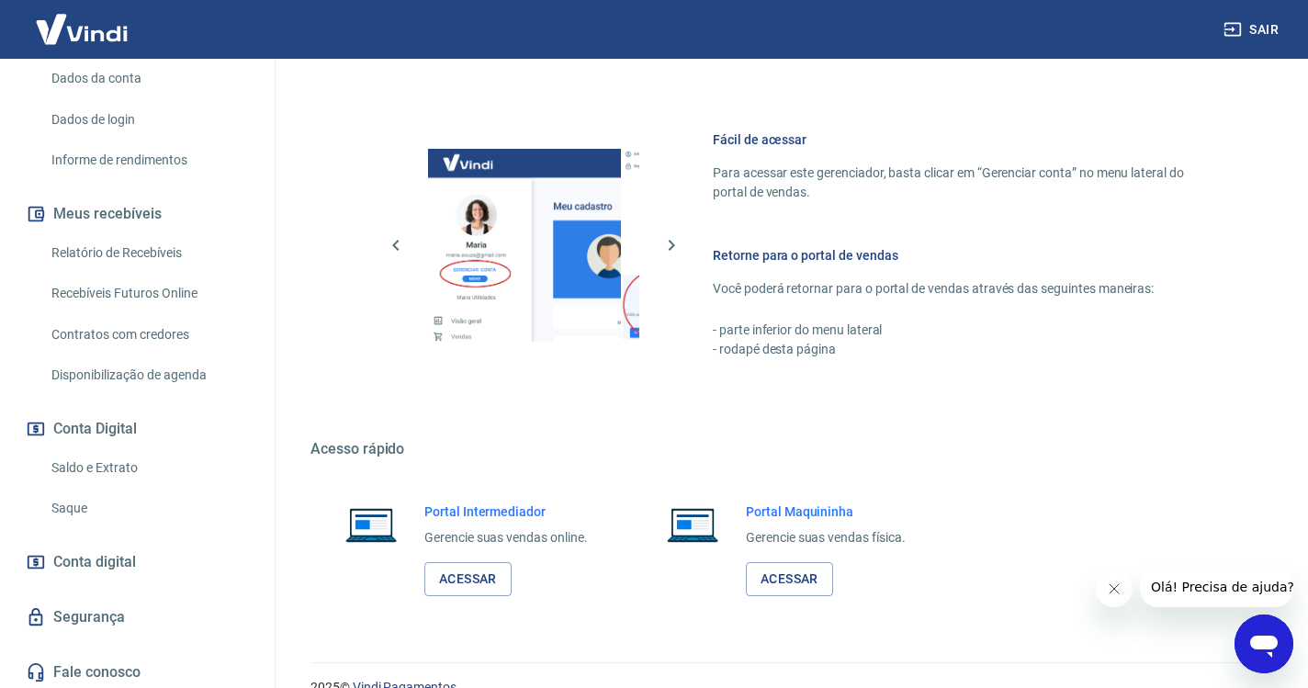
scroll to position [780, 0]
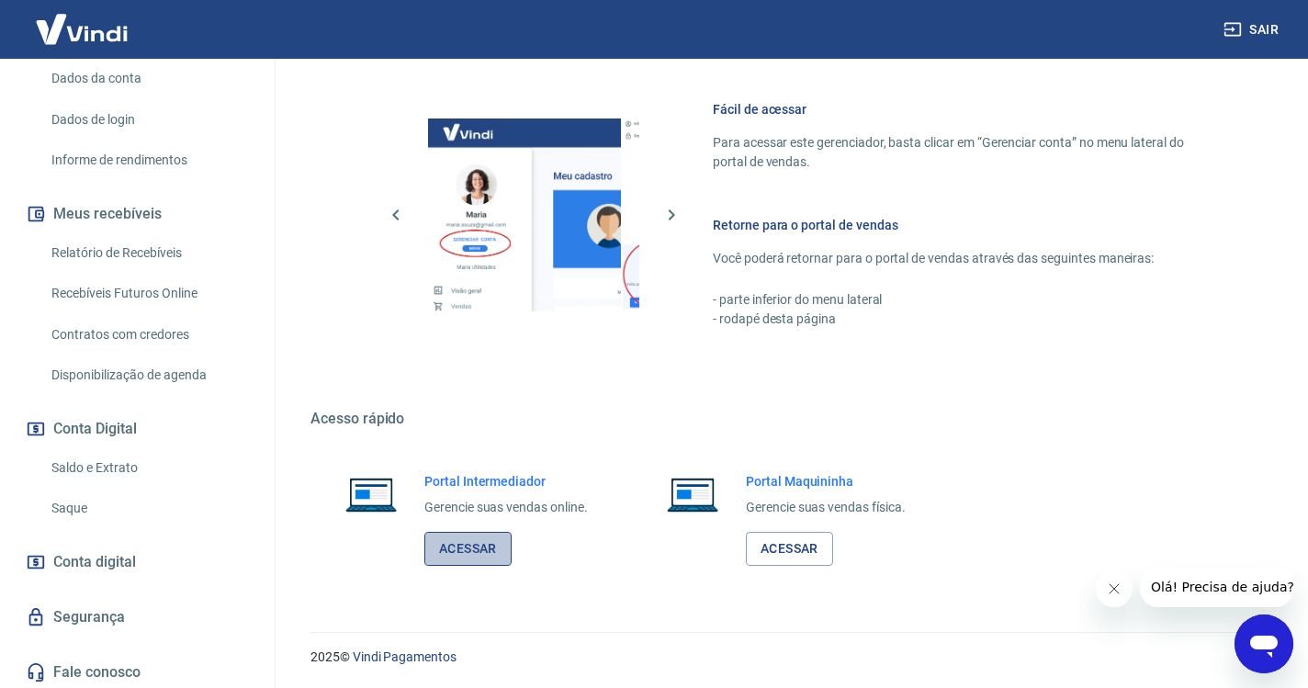
click at [467, 537] on link "Acessar" at bounding box center [467, 549] width 87 height 34
